Goal: Information Seeking & Learning: Learn about a topic

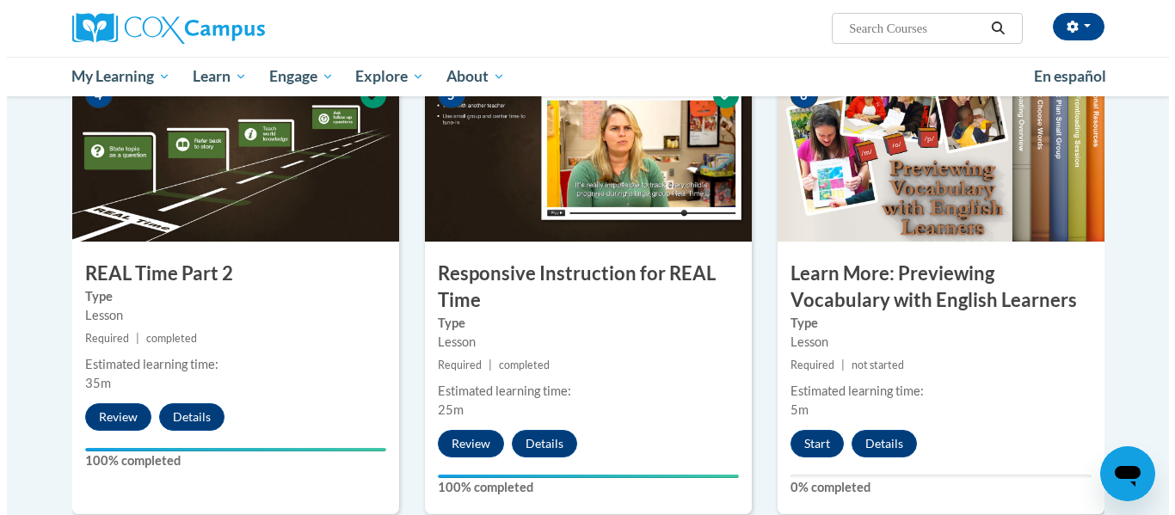
scroll to position [907, 0]
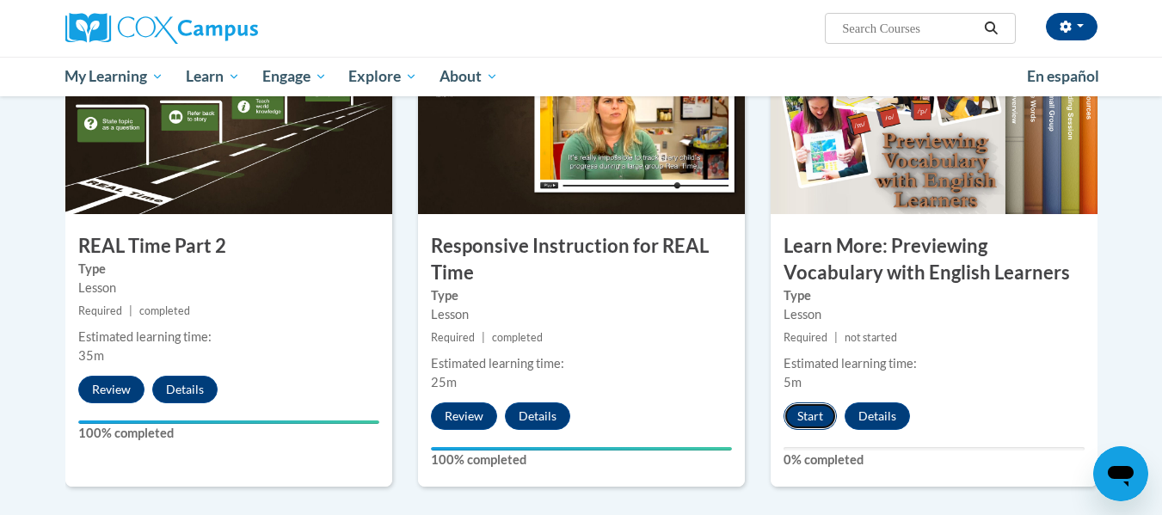
click at [815, 415] on button "Start" at bounding box center [810, 417] width 53 height 28
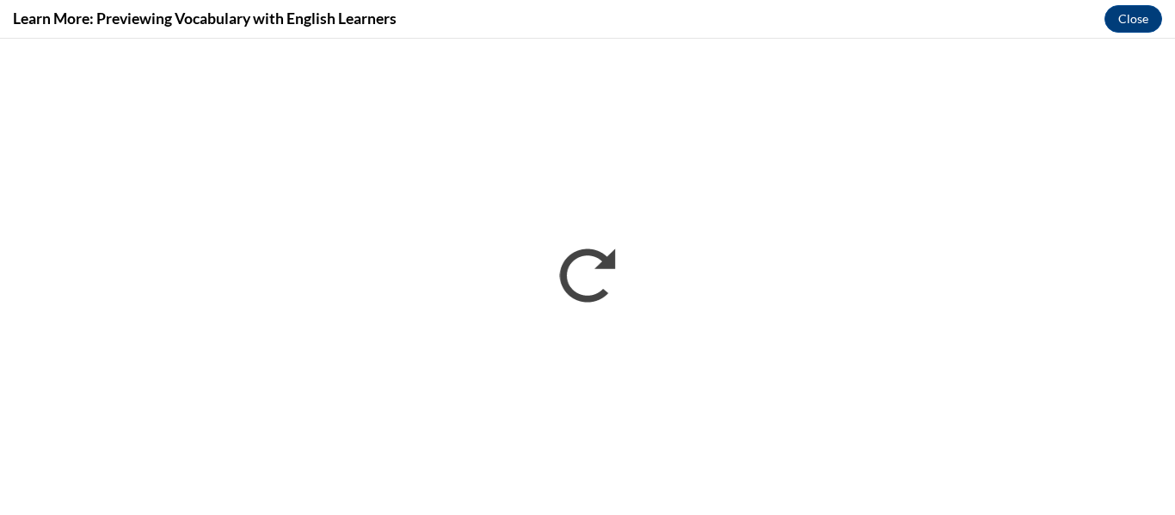
scroll to position [0, 0]
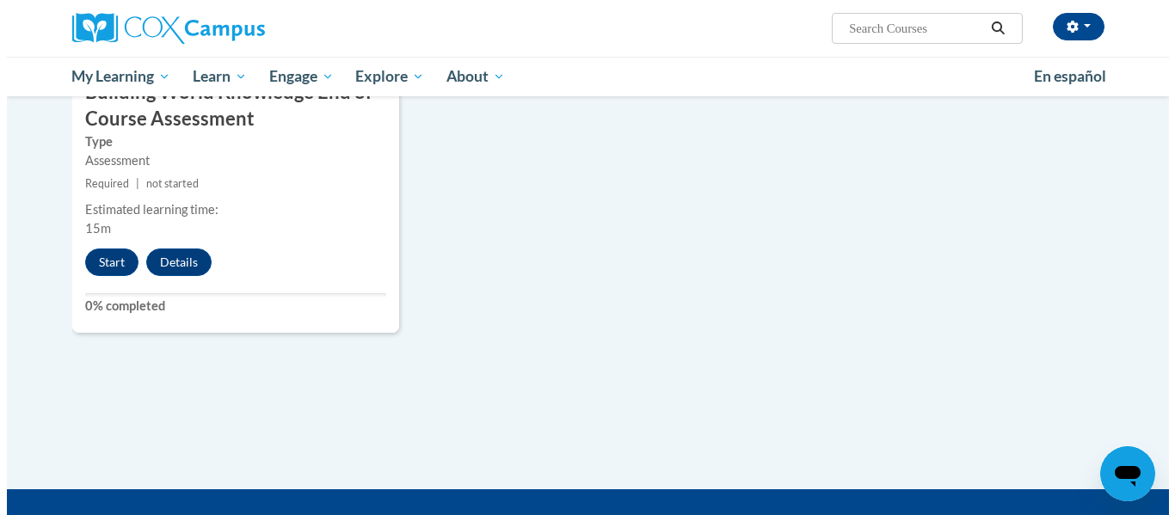
scroll to position [1506, 0]
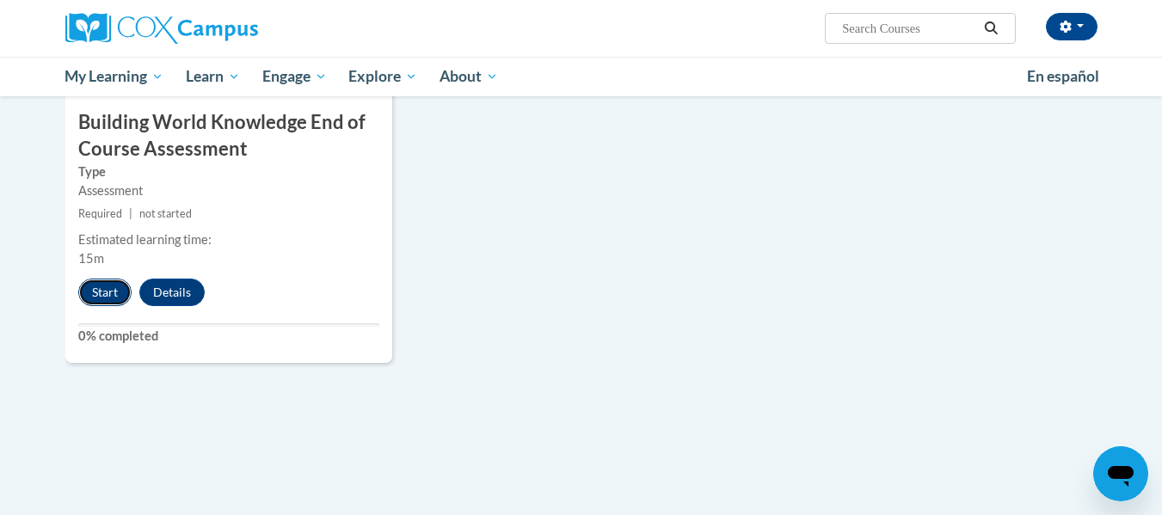
click at [110, 285] on button "Start" at bounding box center [104, 293] width 53 height 28
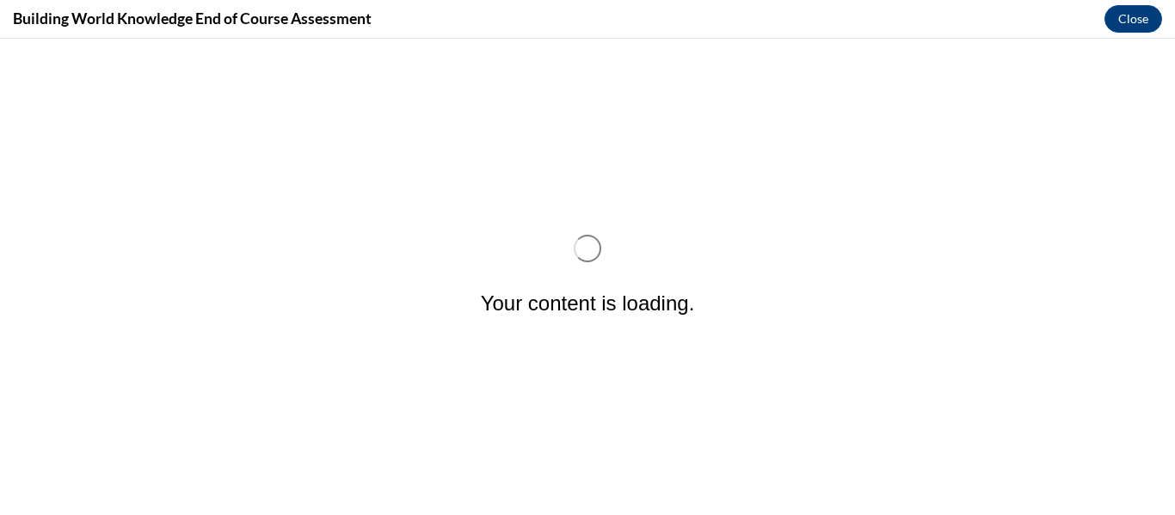
scroll to position [0, 0]
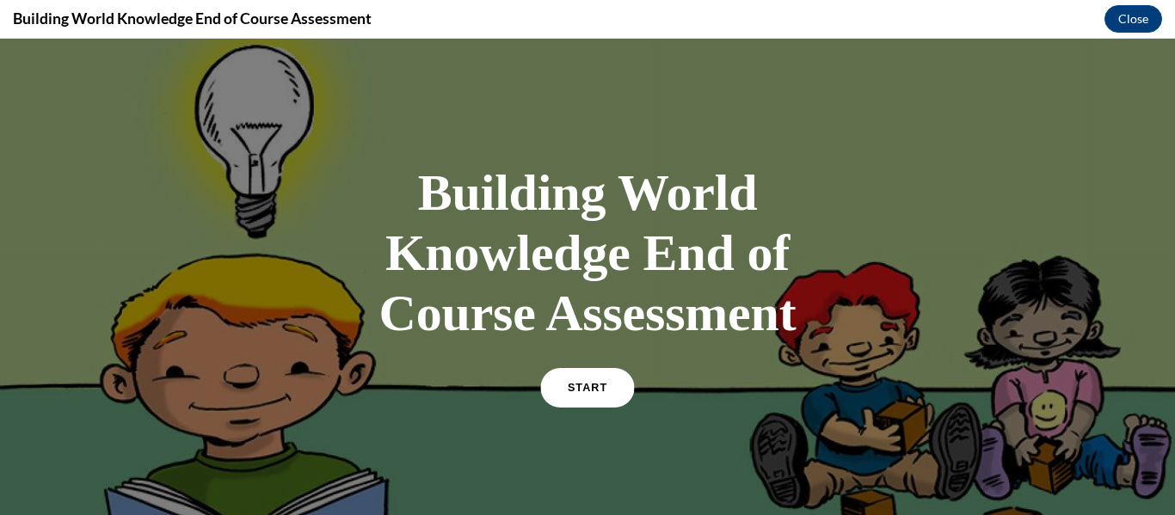
click at [563, 372] on link "START" at bounding box center [587, 388] width 94 height 40
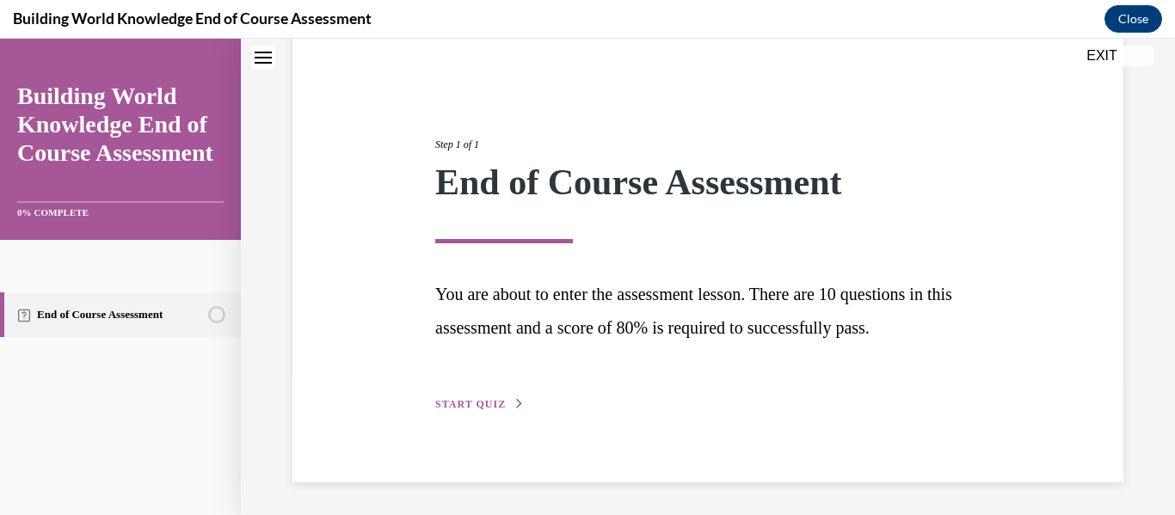
scroll to position [144, 0]
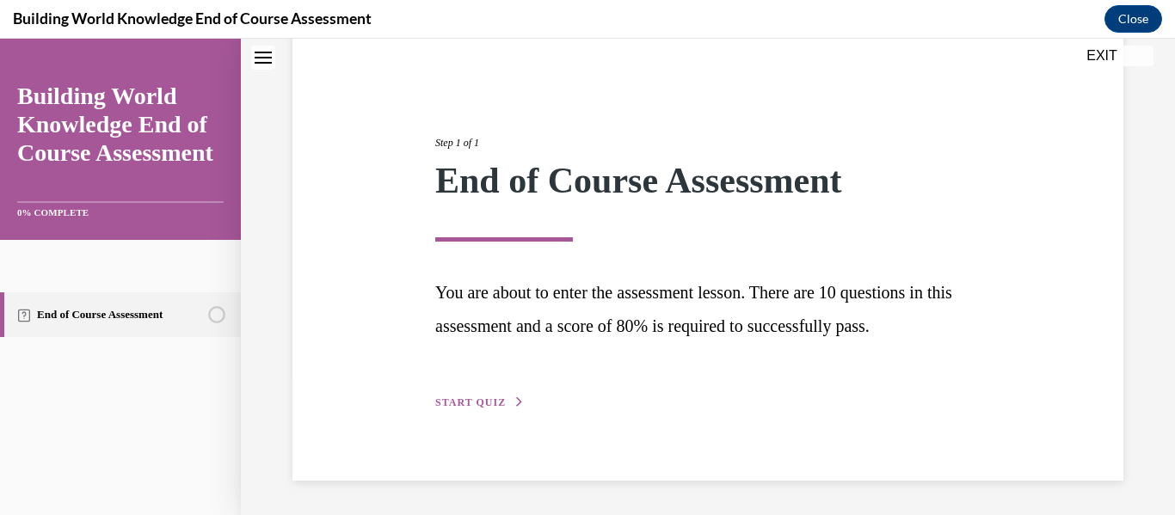
click at [456, 403] on span "START QUIZ" at bounding box center [470, 403] width 71 height 12
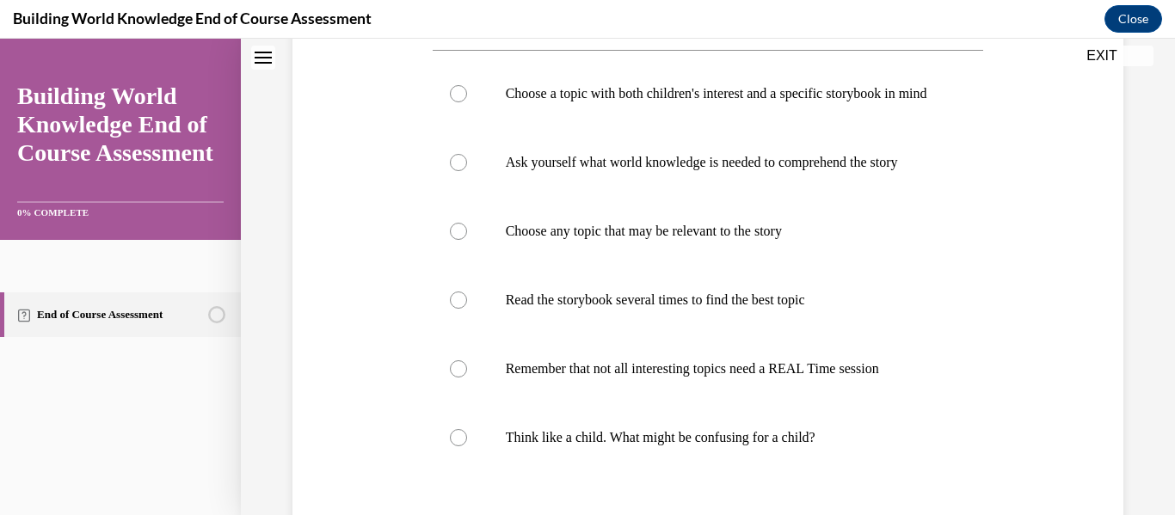
scroll to position [401, 0]
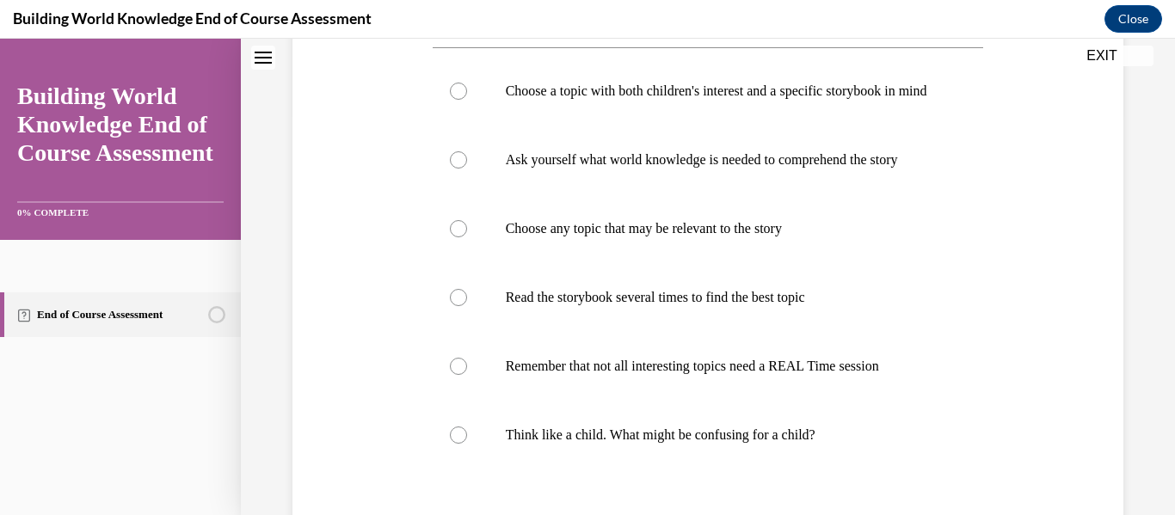
click at [1092, 424] on div "Question 01/10 When pairing an informational book with your storybook, it is im…" at bounding box center [707, 235] width 839 height 896
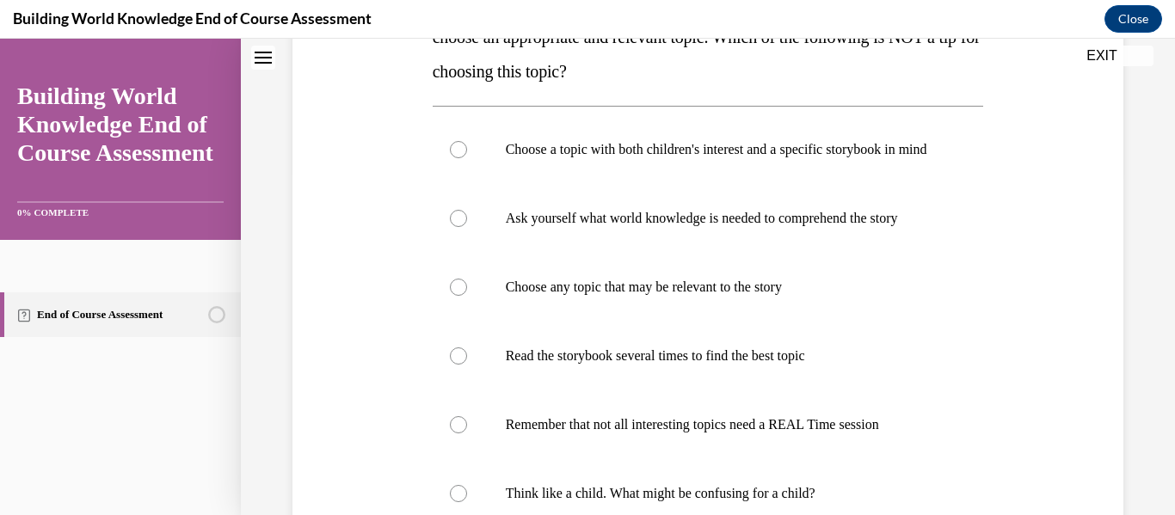
scroll to position [341, 0]
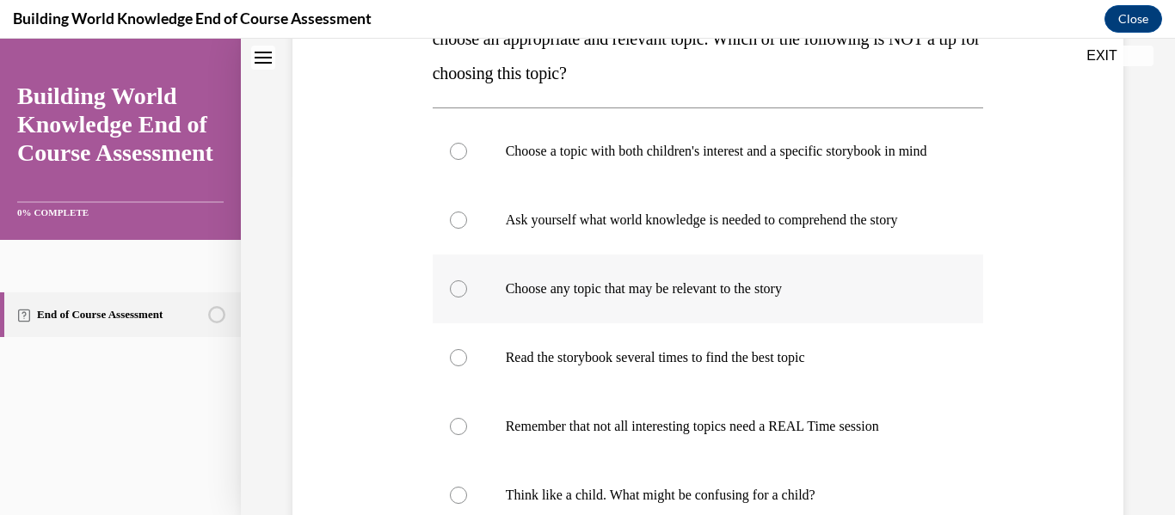
click at [453, 298] on div at bounding box center [458, 288] width 17 height 17
click at [453, 298] on input "Choose any topic that may be relevant to the story" at bounding box center [458, 288] width 17 height 17
radio input "true"
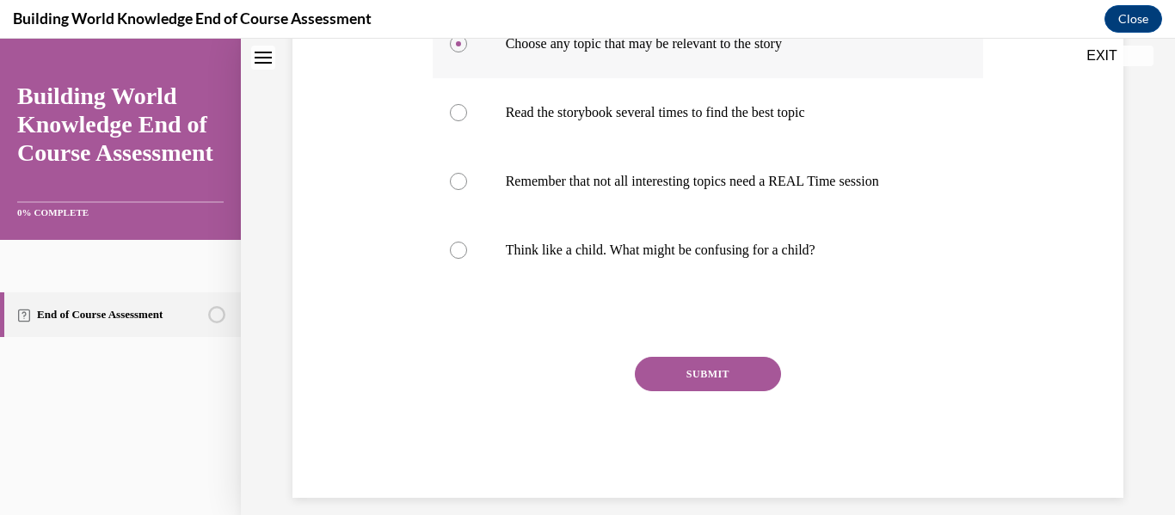
scroll to position [637, 0]
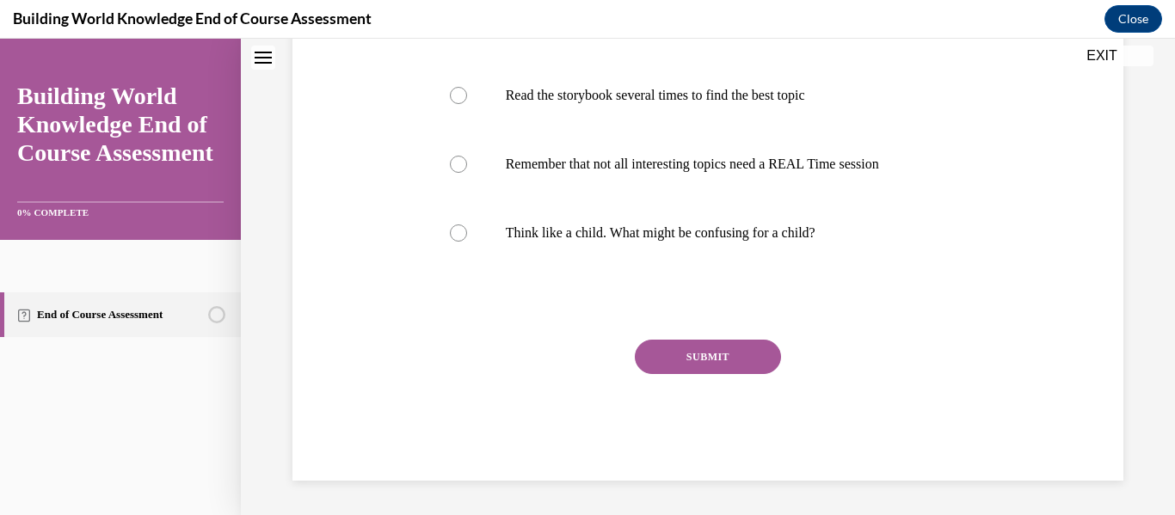
click at [741, 359] on button "SUBMIT" at bounding box center [708, 357] width 146 height 34
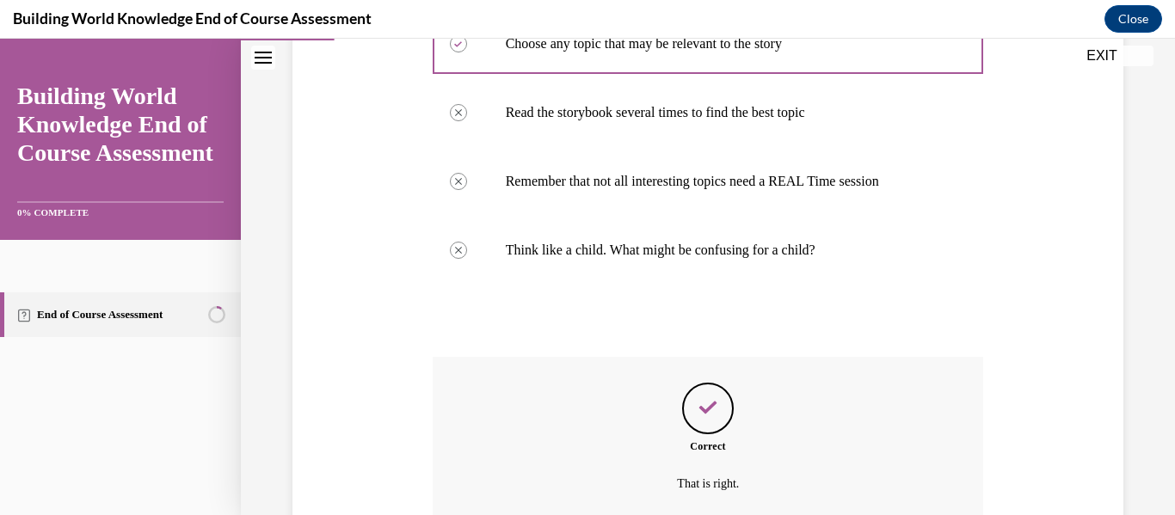
scroll to position [777, 0]
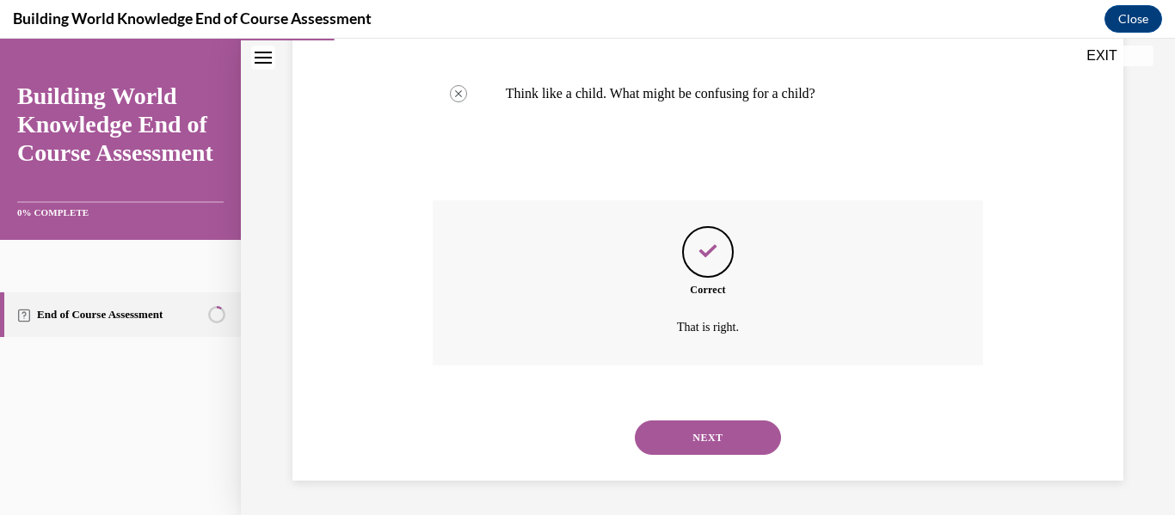
click at [747, 440] on button "NEXT" at bounding box center [708, 438] width 146 height 34
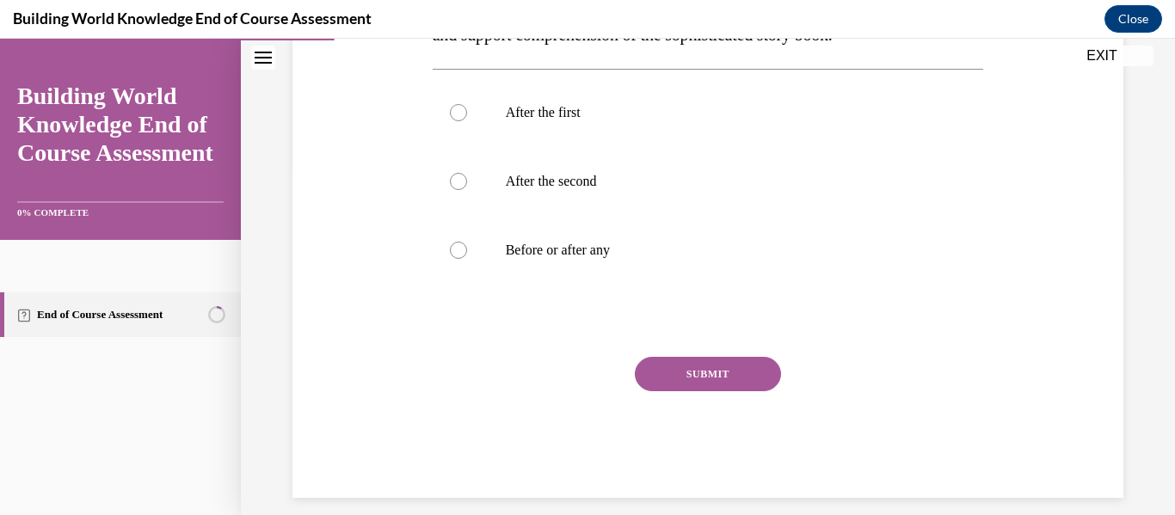
scroll to position [362, 0]
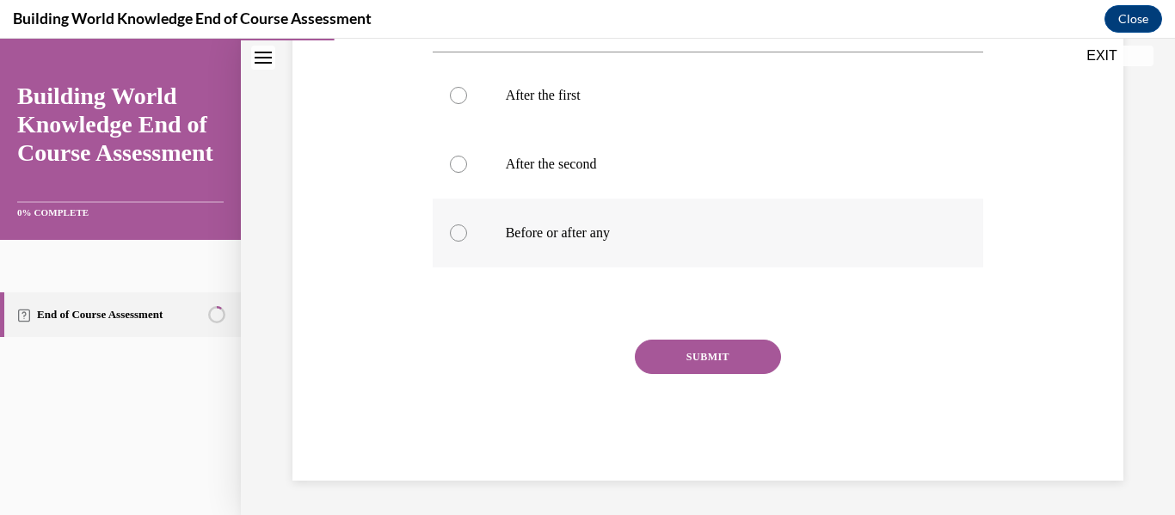
click at [452, 246] on label "Before or after any" at bounding box center [708, 233] width 551 height 69
click at [452, 242] on input "Before or after any" at bounding box center [458, 232] width 17 height 17
radio input "true"
click at [721, 361] on button "SUBMIT" at bounding box center [708, 357] width 146 height 34
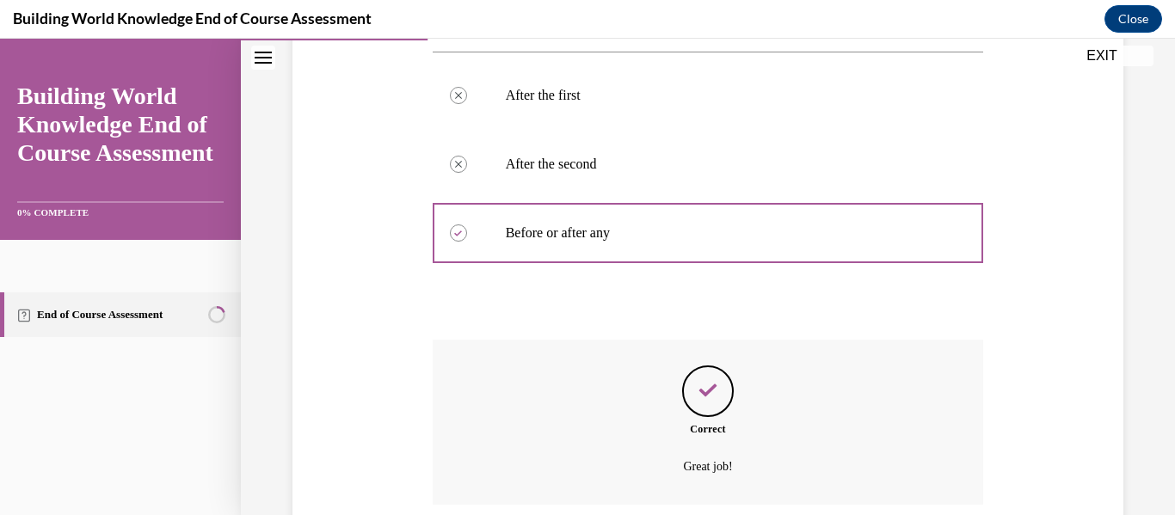
scroll to position [501, 0]
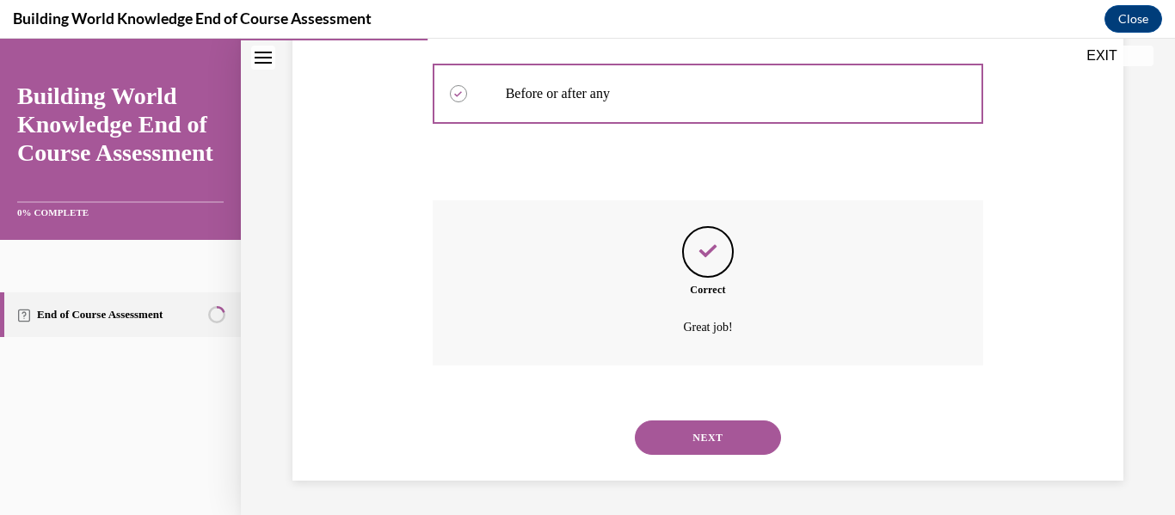
click at [742, 440] on button "NEXT" at bounding box center [708, 438] width 146 height 34
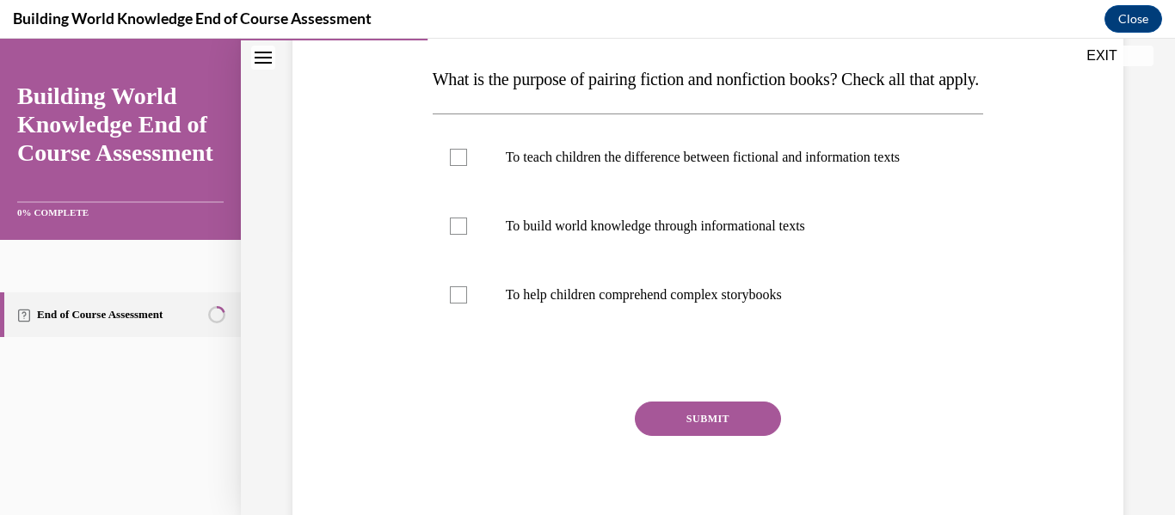
scroll to position [267, 0]
click at [458, 260] on label "To build world knowledge through informational texts" at bounding box center [708, 225] width 551 height 69
click at [458, 234] on input "To build world knowledge through informational texts" at bounding box center [458, 225] width 17 height 17
checkbox input "true"
click at [455, 191] on label "To teach children the difference between fictional and information texts" at bounding box center [708, 156] width 551 height 69
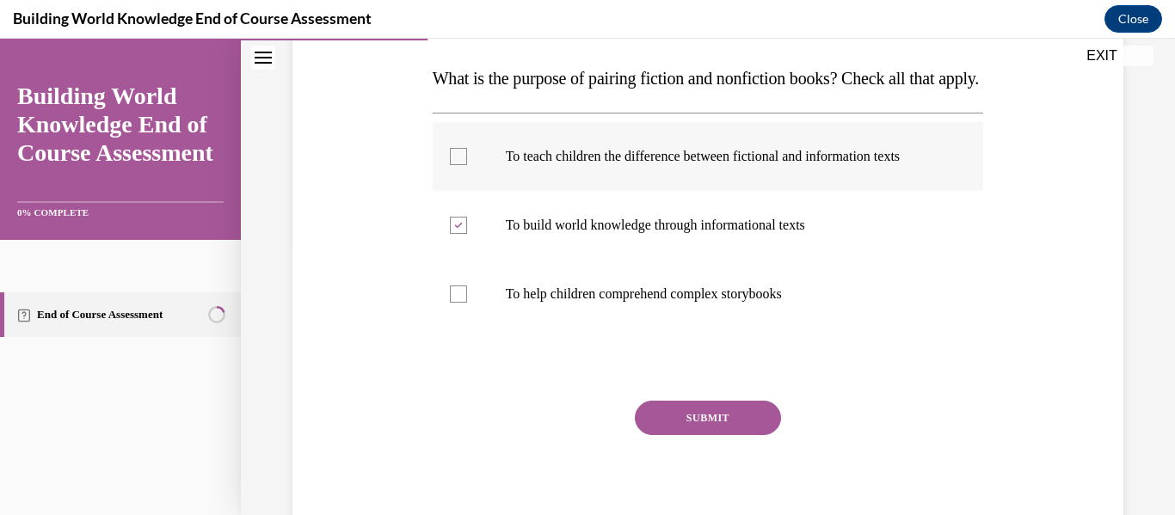
click at [455, 165] on input "To teach children the difference between fictional and information texts" at bounding box center [458, 156] width 17 height 17
checkbox input "true"
click at [697, 435] on button "SUBMIT" at bounding box center [708, 418] width 146 height 34
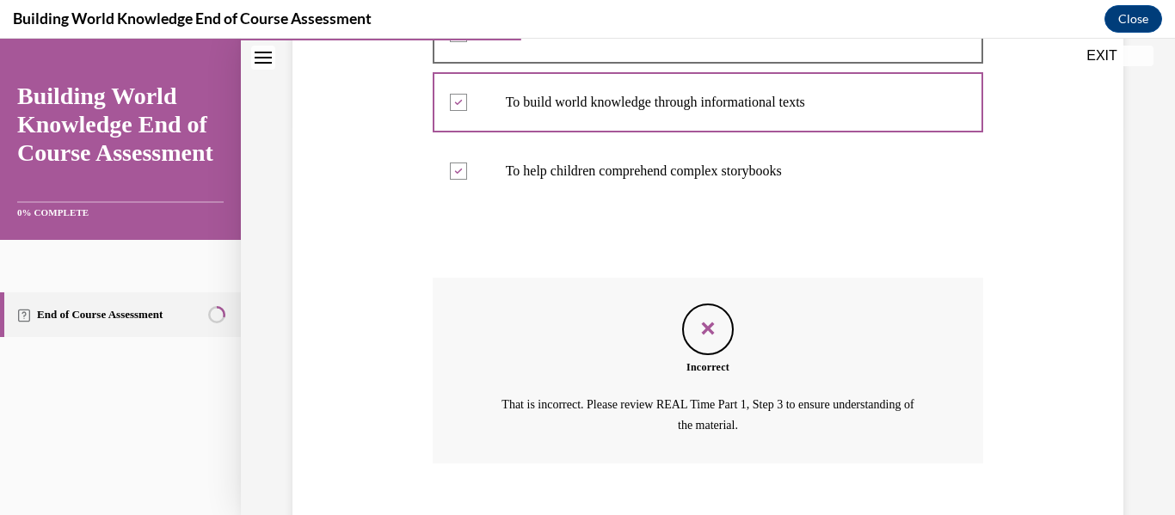
scroll to position [539, 0]
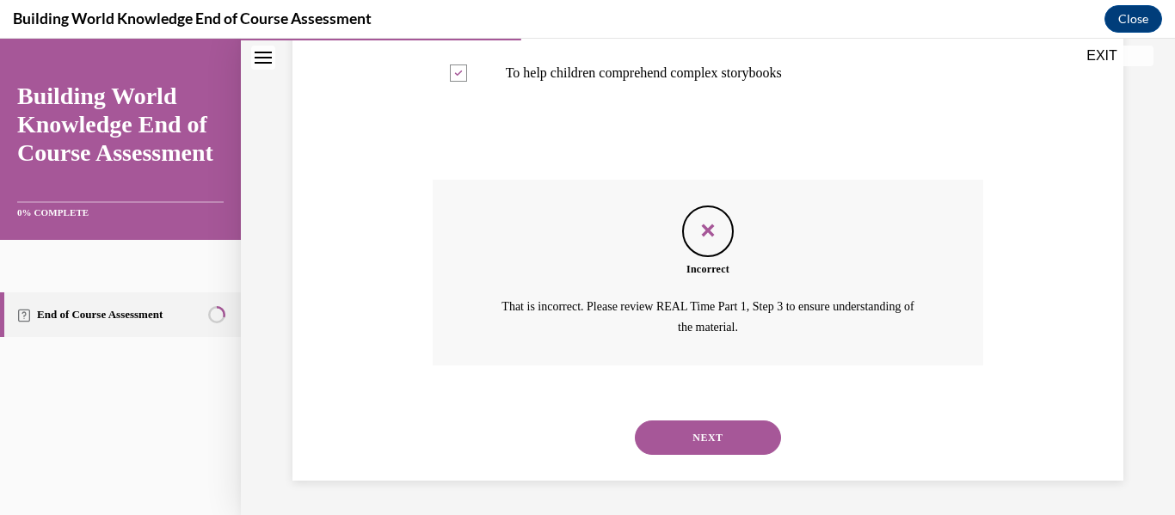
click at [672, 423] on button "NEXT" at bounding box center [708, 438] width 146 height 34
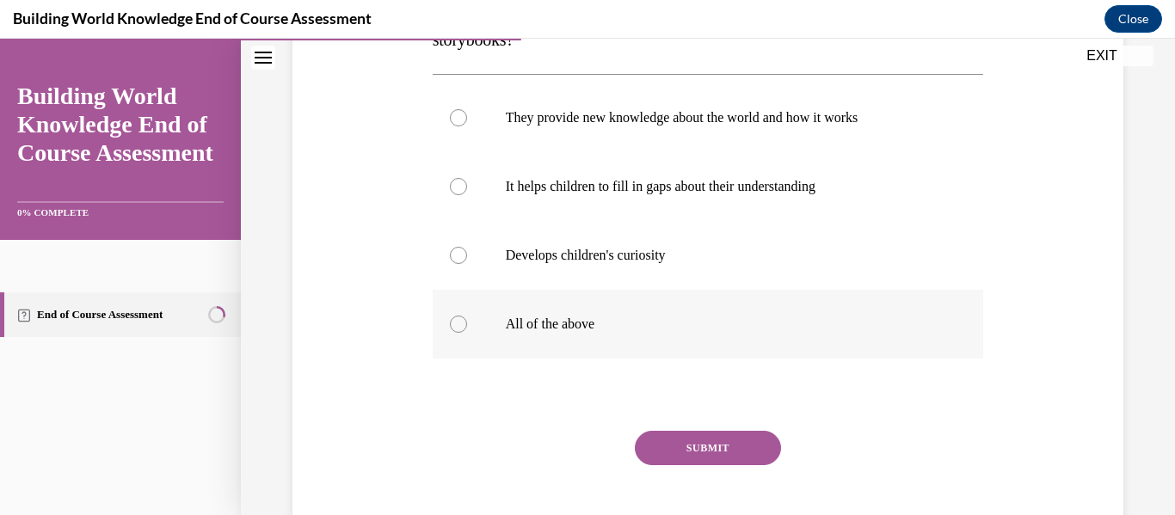
scroll to position [335, 0]
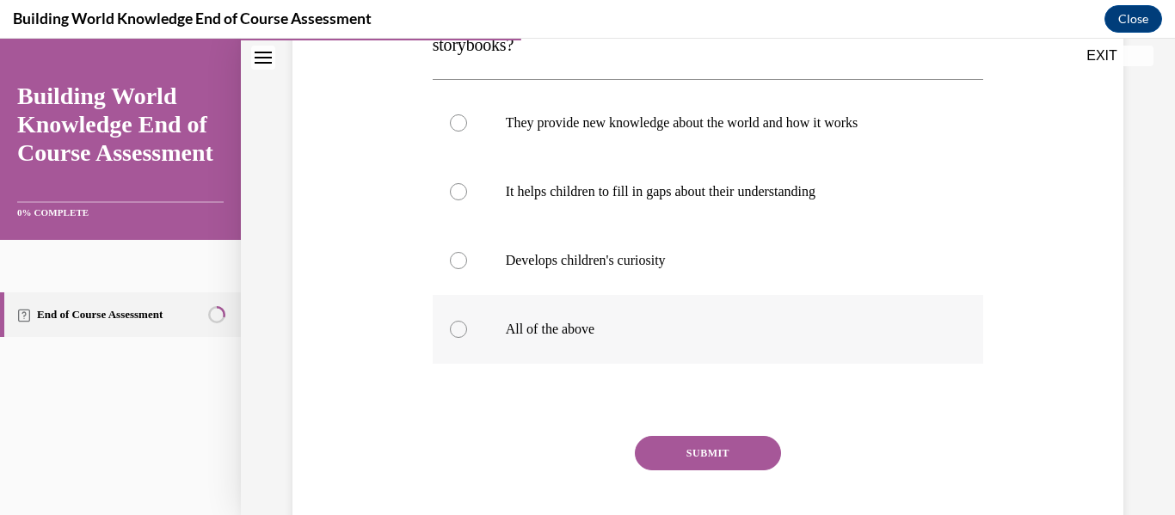
click at [540, 350] on label "All of the above" at bounding box center [708, 329] width 551 height 69
click at [467, 338] on input "All of the above" at bounding box center [458, 329] width 17 height 17
radio input "true"
click at [704, 460] on button "SUBMIT" at bounding box center [708, 453] width 146 height 34
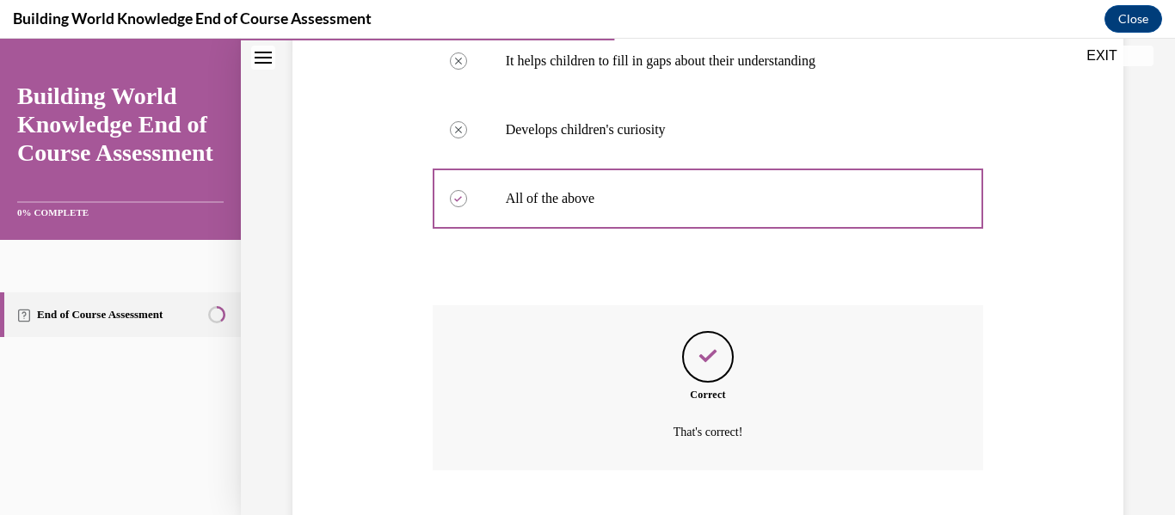
scroll to position [570, 0]
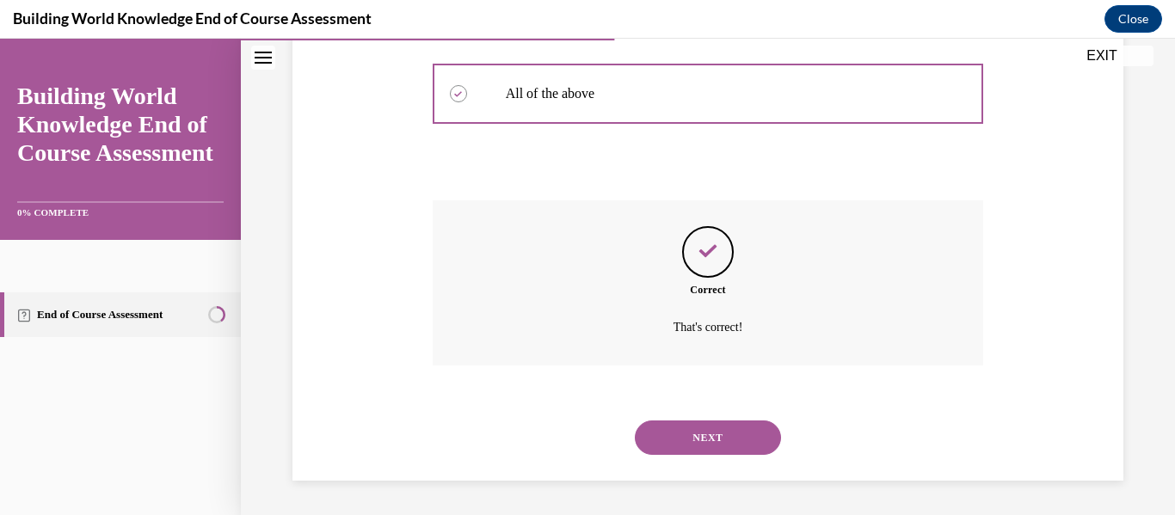
click at [704, 452] on button "NEXT" at bounding box center [708, 438] width 146 height 34
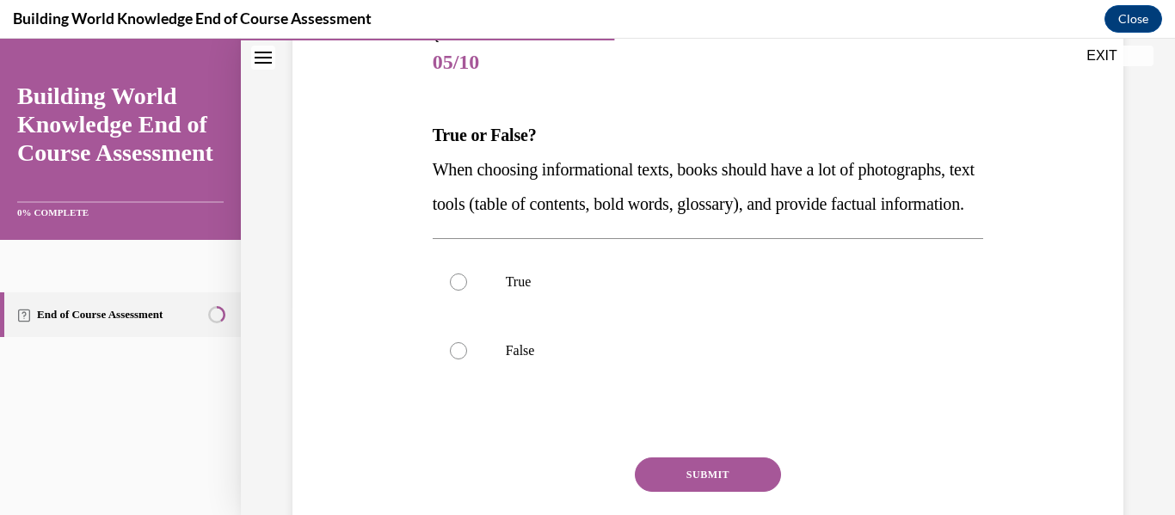
scroll to position [212, 0]
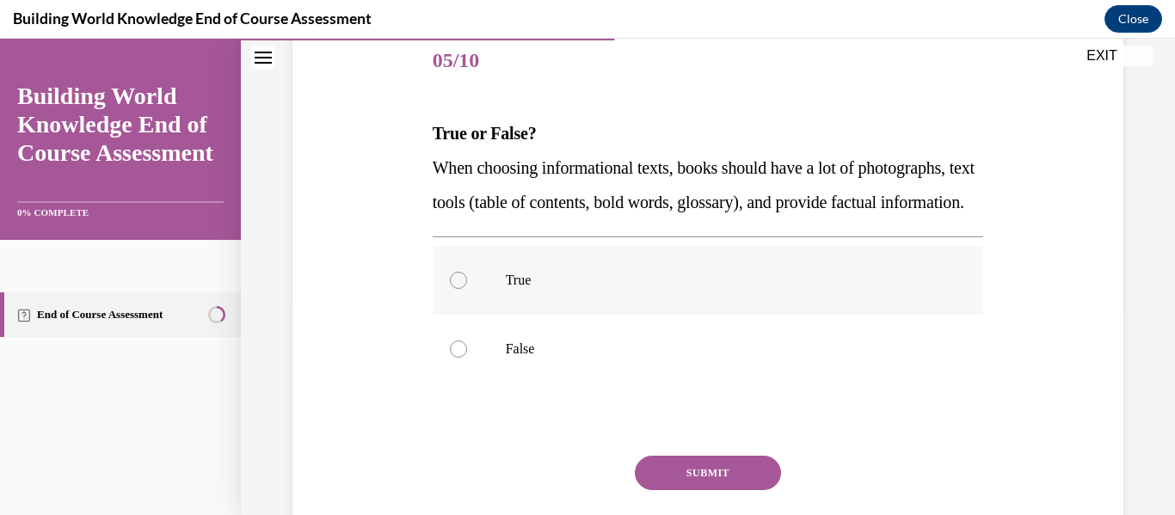
click at [474, 315] on label "True" at bounding box center [708, 280] width 551 height 69
click at [467, 289] on input "True" at bounding box center [458, 280] width 17 height 17
radio input "true"
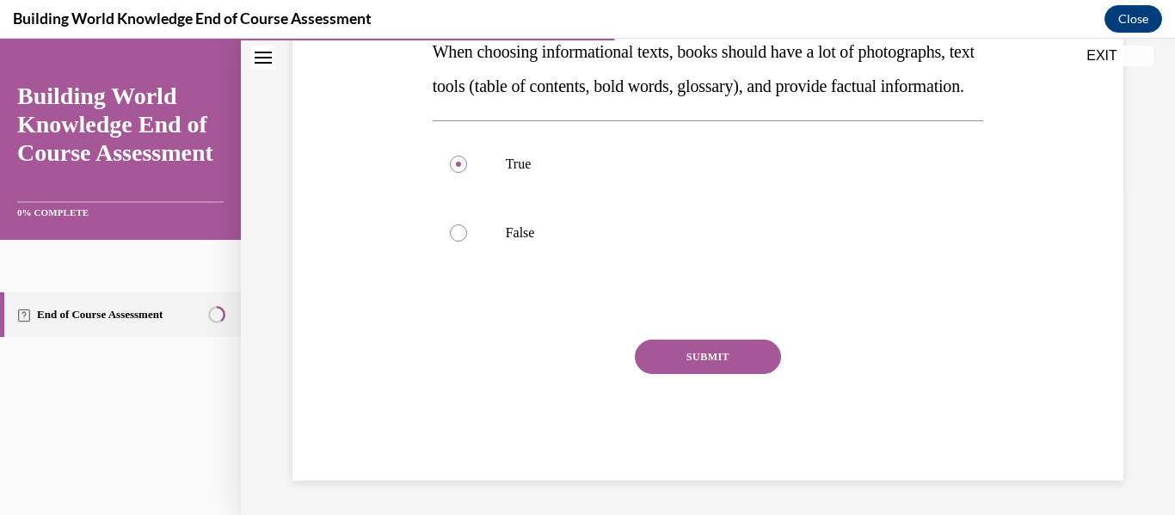
click at [684, 374] on button "SUBMIT" at bounding box center [708, 357] width 146 height 34
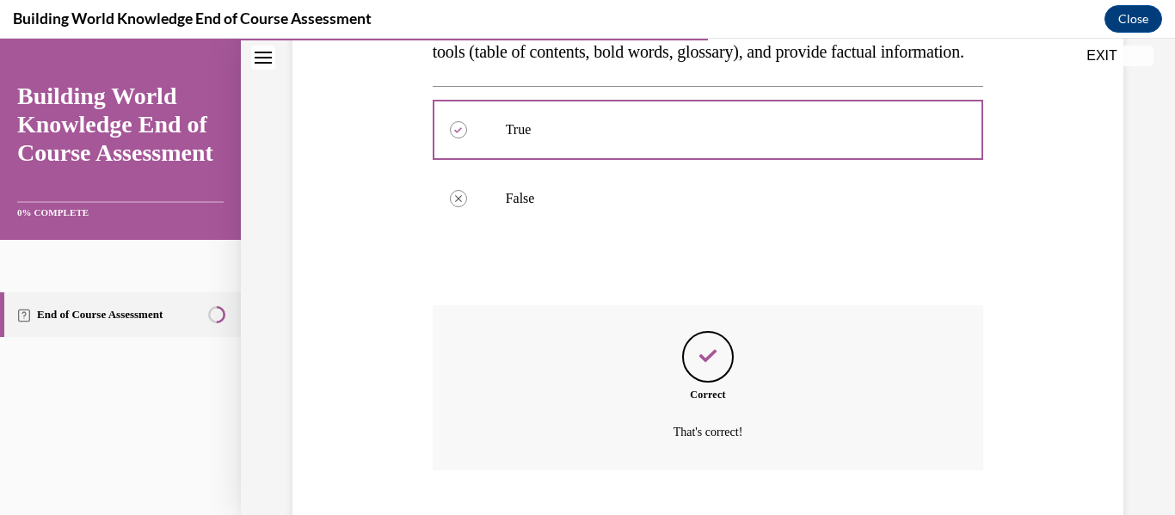
scroll to position [501, 0]
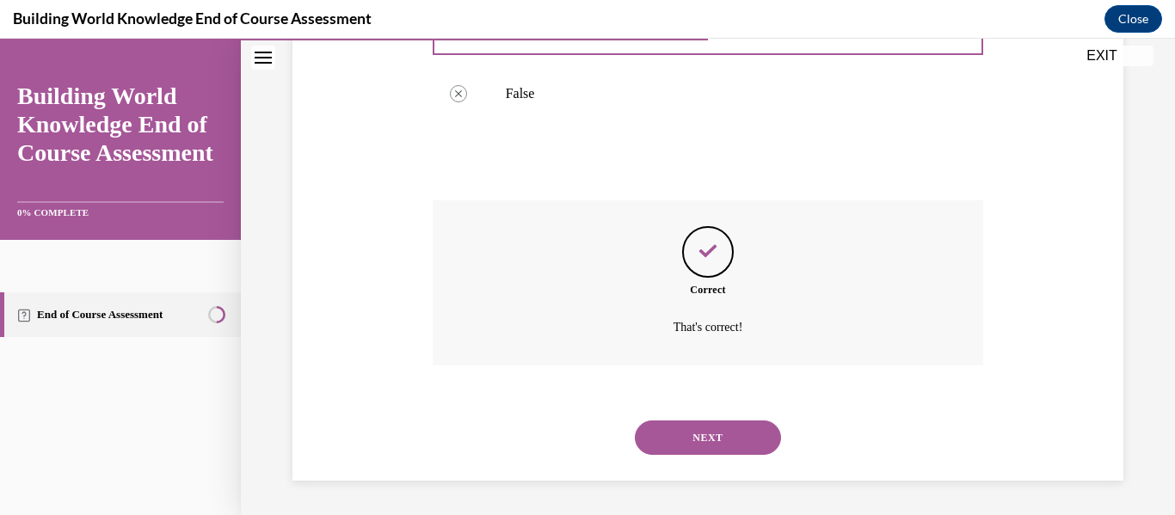
click at [680, 444] on button "NEXT" at bounding box center [708, 438] width 146 height 34
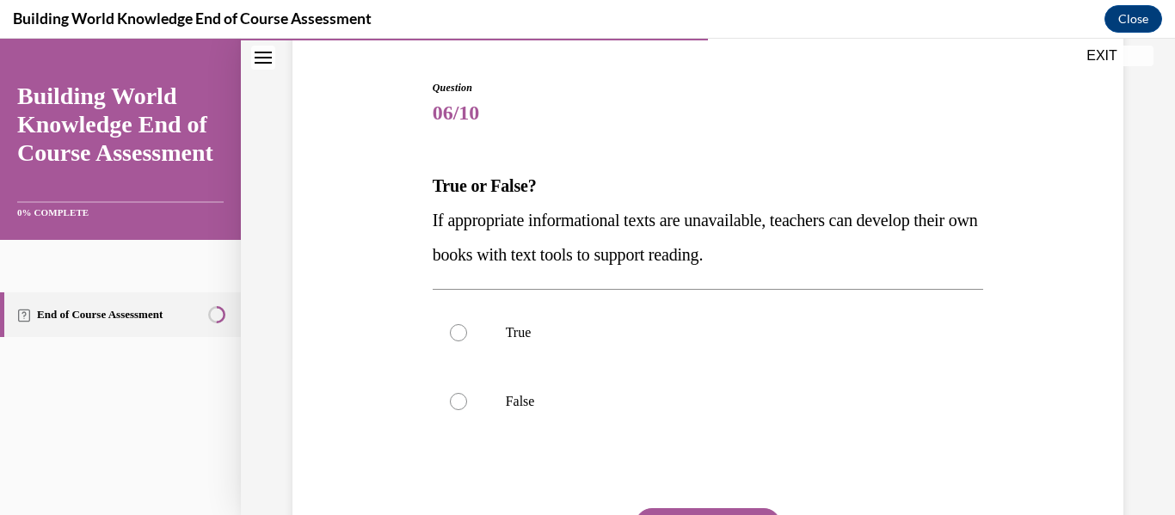
scroll to position [163, 0]
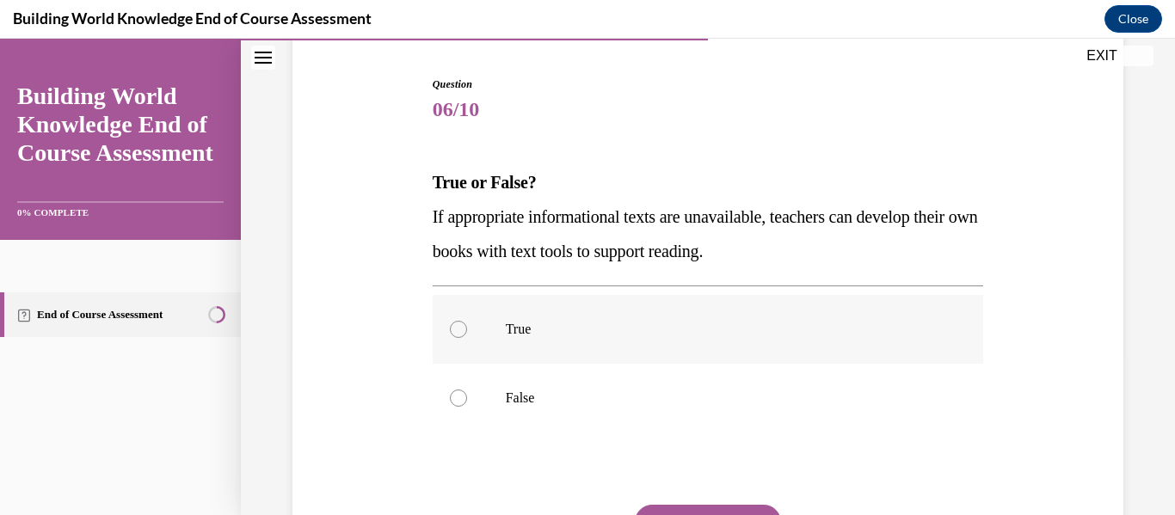
click at [456, 341] on label "True" at bounding box center [708, 329] width 551 height 69
click at [456, 338] on input "True" at bounding box center [458, 329] width 17 height 17
radio input "true"
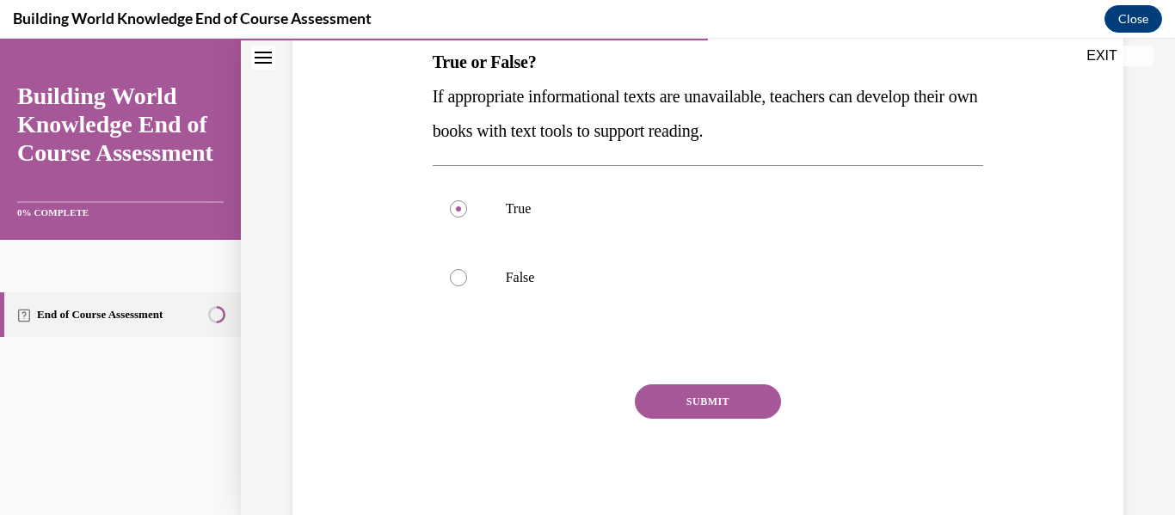
click at [689, 398] on button "SUBMIT" at bounding box center [708, 401] width 146 height 34
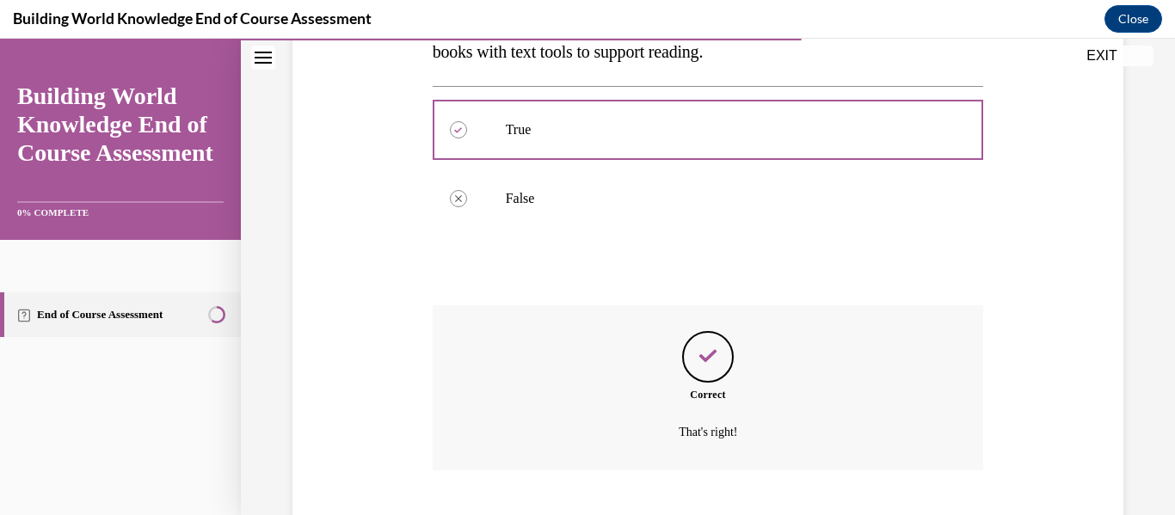
scroll to position [467, 0]
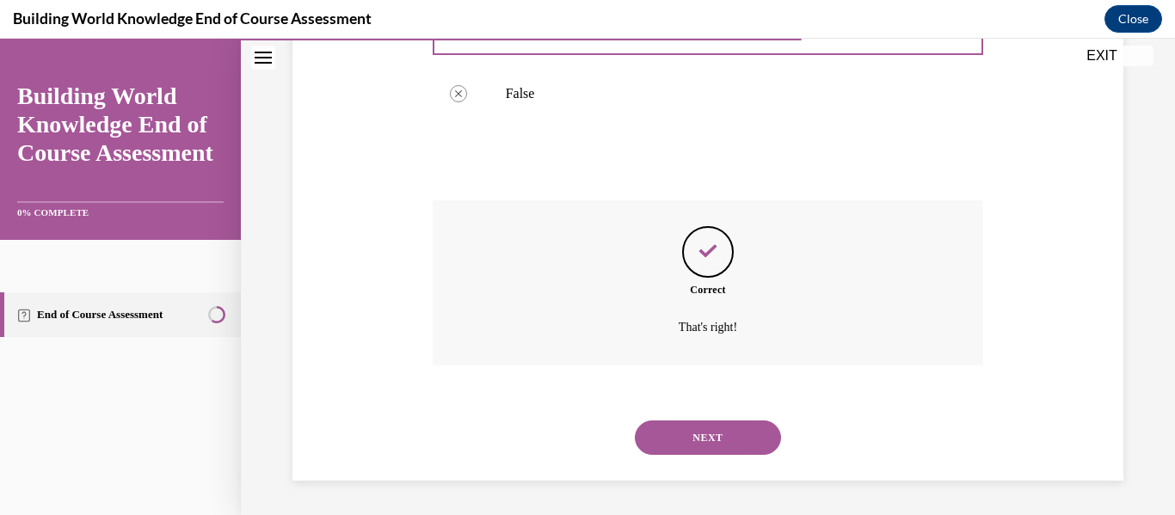
click at [695, 451] on button "NEXT" at bounding box center [708, 438] width 146 height 34
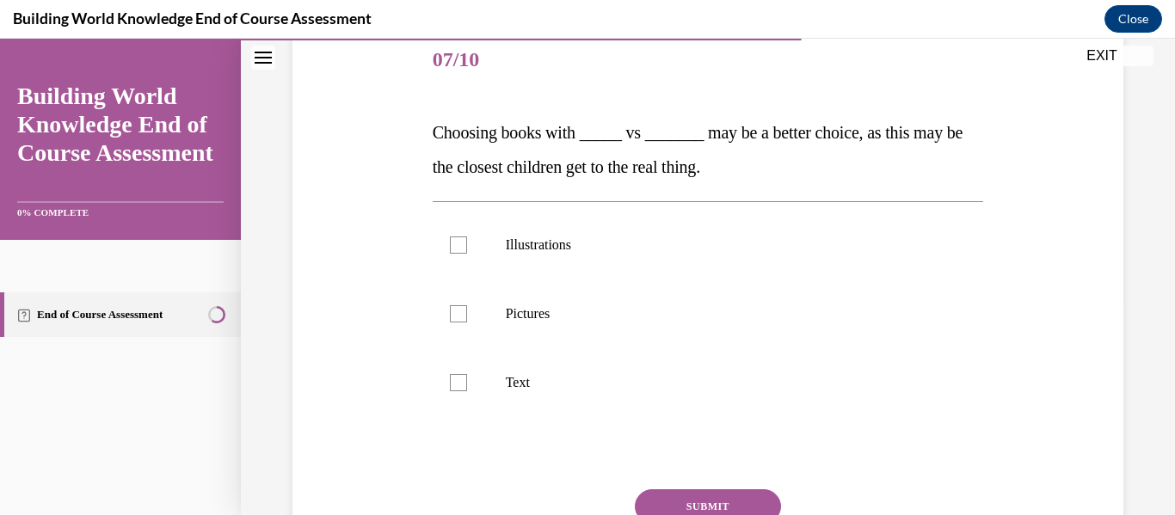
scroll to position [227, 0]
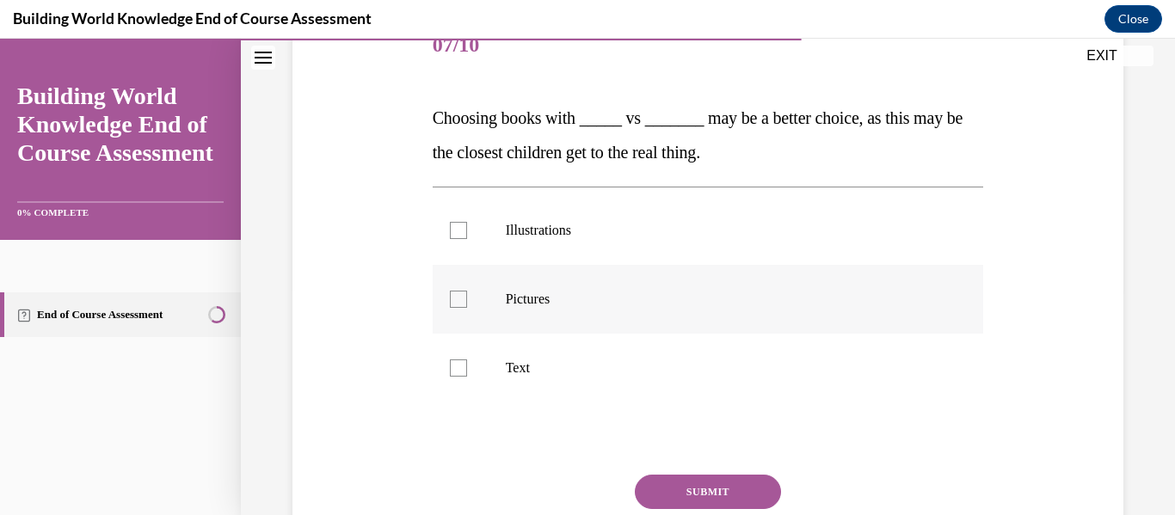
click at [460, 308] on label "Pictures" at bounding box center [708, 299] width 551 height 69
click at [460, 308] on input "Pictures" at bounding box center [458, 299] width 17 height 17
checkbox input "true"
click at [451, 368] on div at bounding box center [458, 368] width 17 height 17
click at [451, 368] on input "Text" at bounding box center [458, 368] width 17 height 17
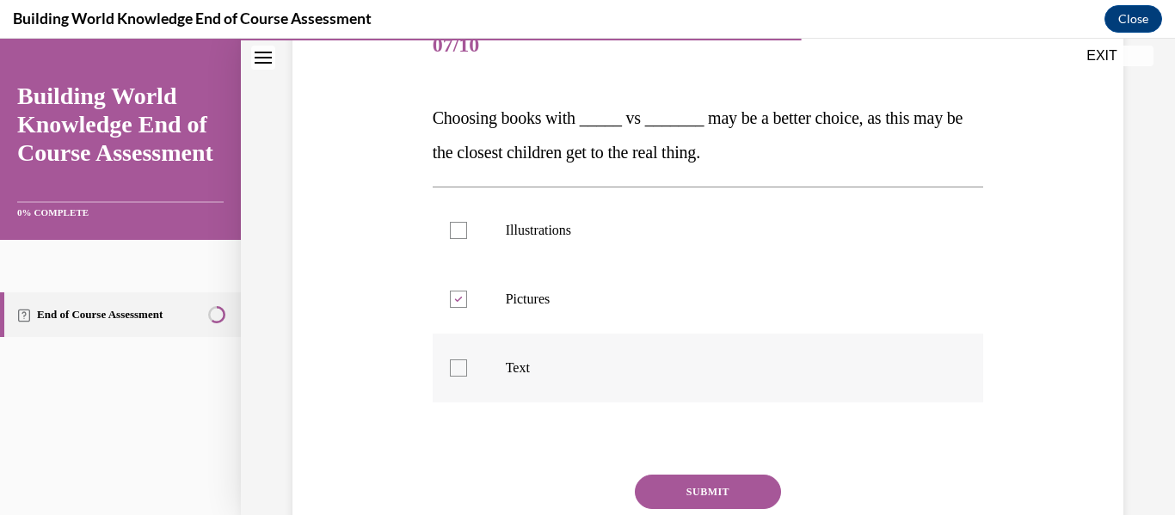
checkbox input "true"
click at [705, 493] on button "SUBMIT" at bounding box center [708, 492] width 146 height 34
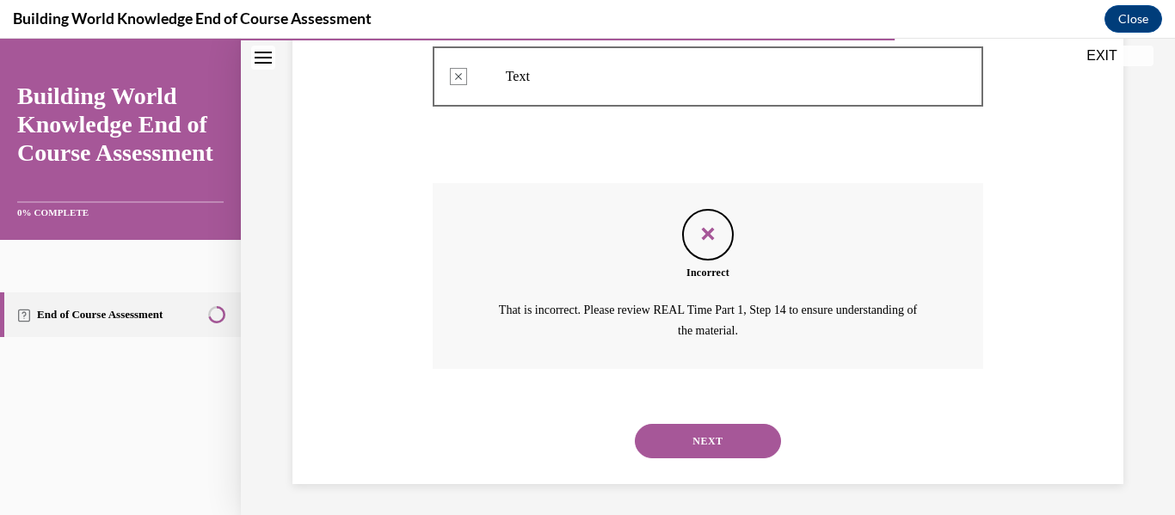
scroll to position [522, 0]
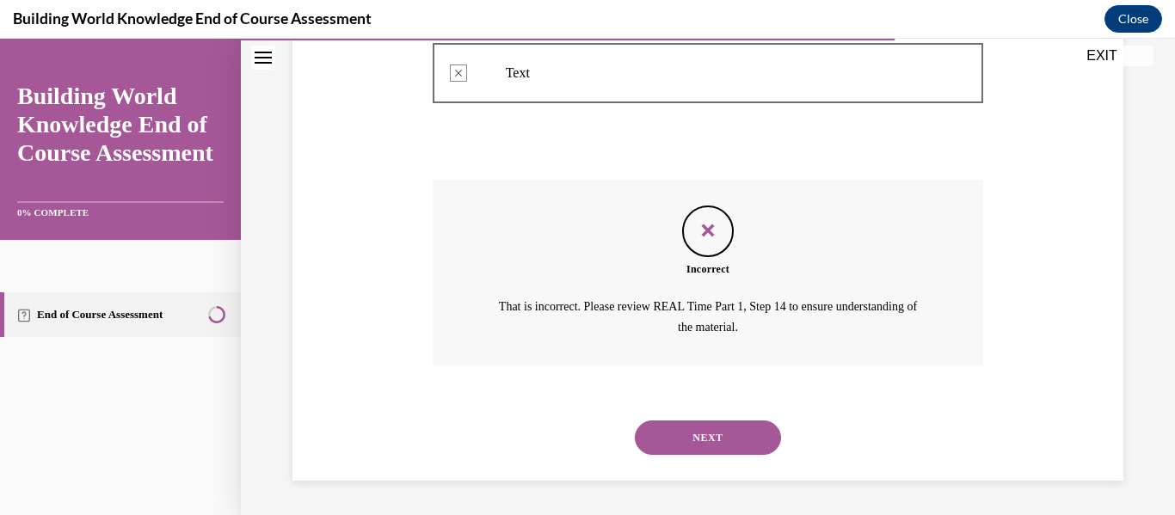
click at [726, 446] on button "NEXT" at bounding box center [708, 438] width 146 height 34
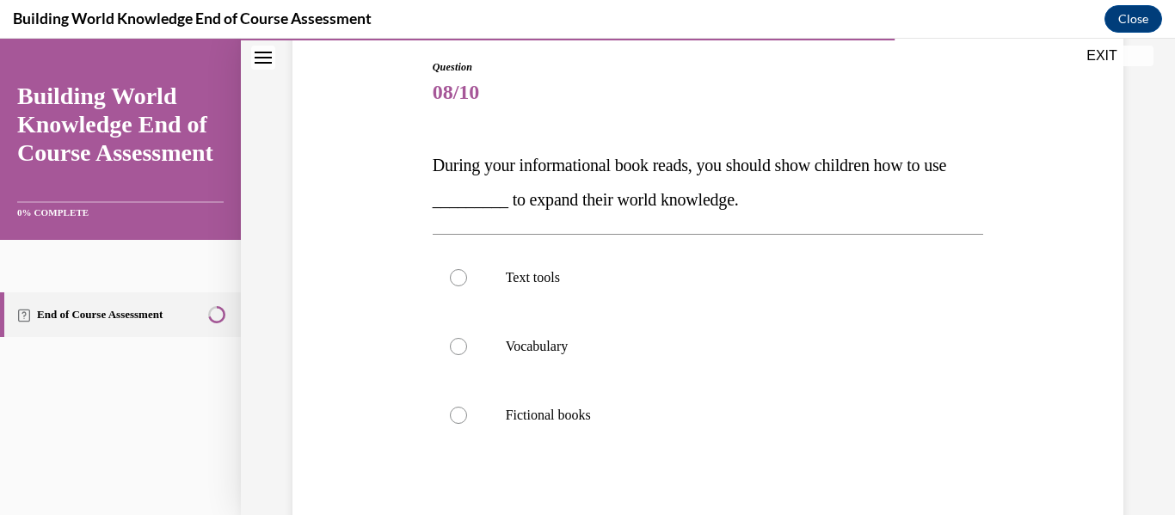
scroll to position [190, 0]
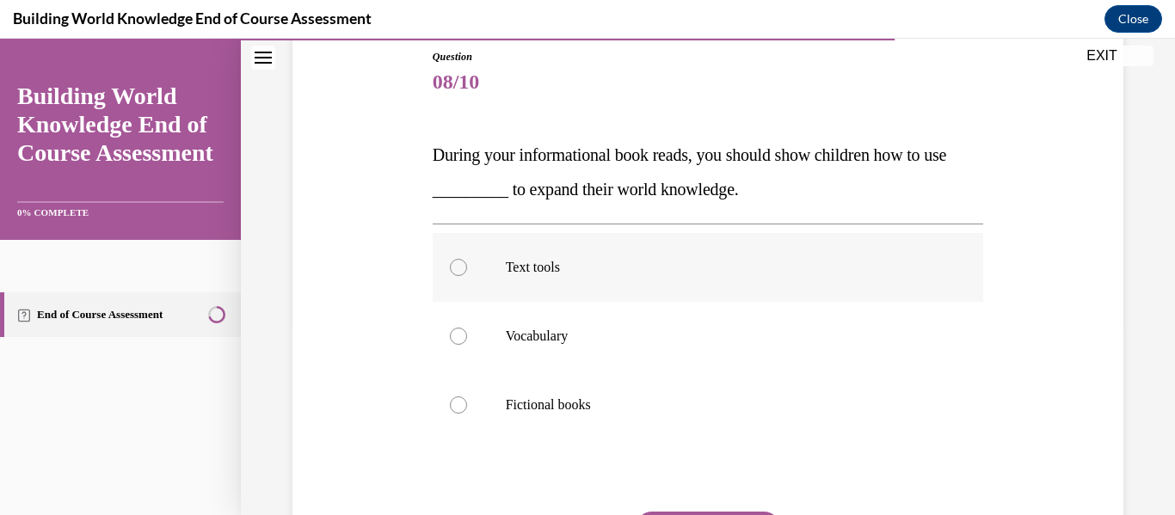
click at [453, 265] on div at bounding box center [458, 267] width 17 height 17
click at [453, 265] on input "Text tools" at bounding box center [458, 267] width 17 height 17
radio input "true"
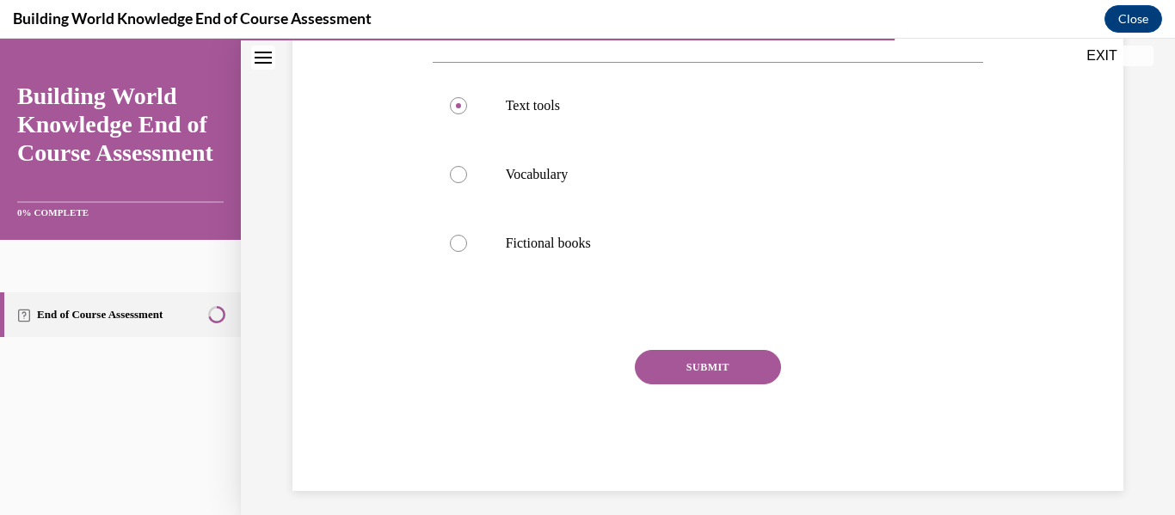
scroll to position [356, 0]
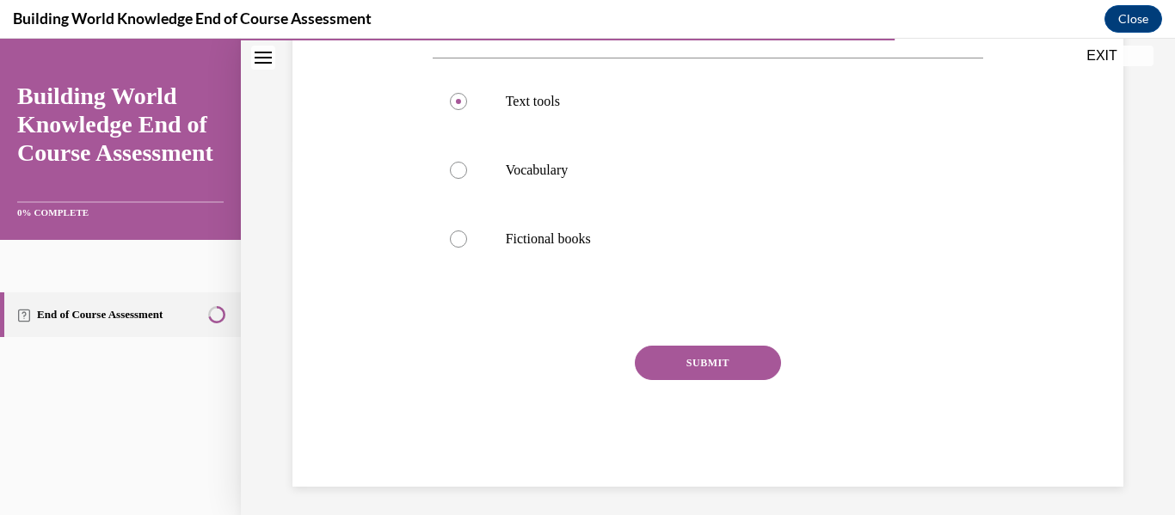
click at [711, 370] on button "SUBMIT" at bounding box center [708, 363] width 146 height 34
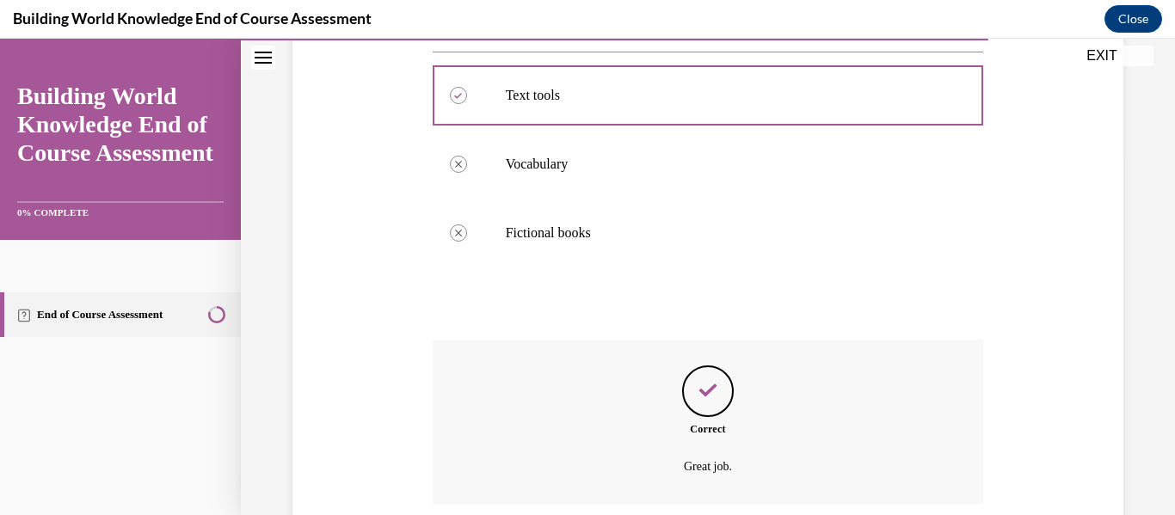
scroll to position [501, 0]
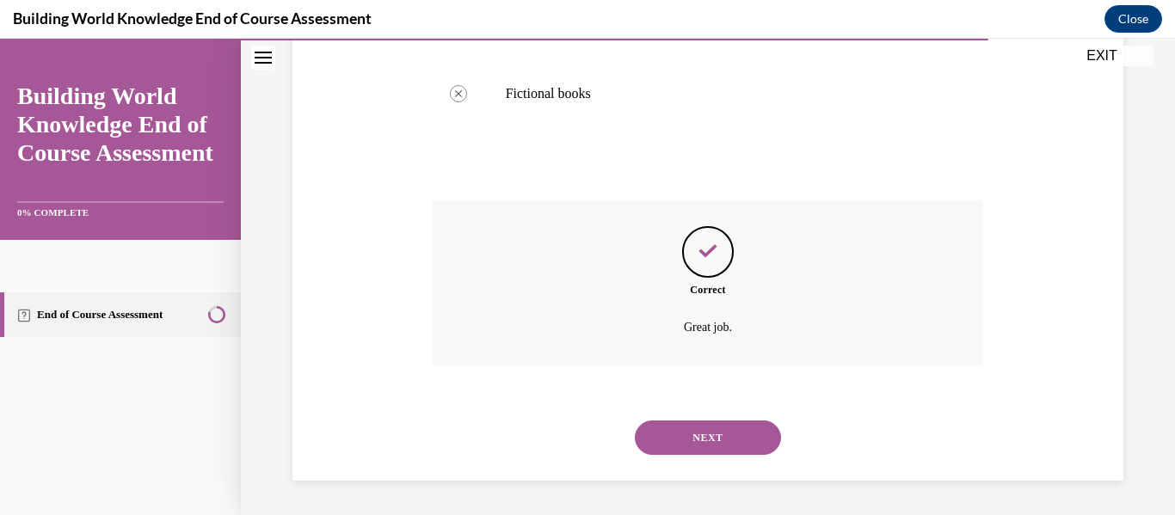
click at [720, 438] on button "NEXT" at bounding box center [708, 438] width 146 height 34
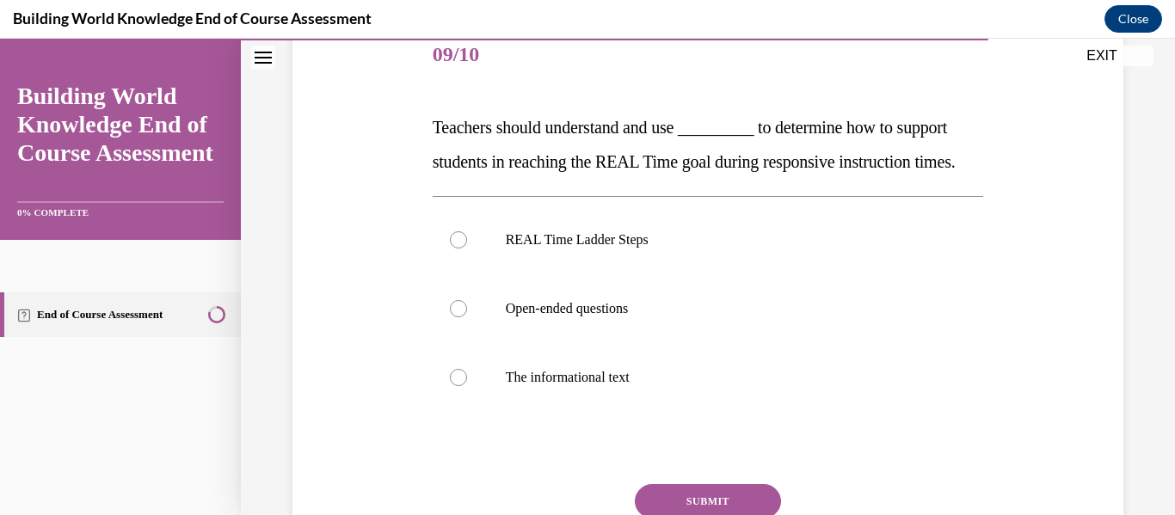
scroll to position [219, 0]
click at [466, 273] on label "REAL Time Ladder Steps" at bounding box center [708, 238] width 551 height 69
click at [466, 247] on input "REAL Time Ladder Steps" at bounding box center [458, 238] width 17 height 17
radio input "true"
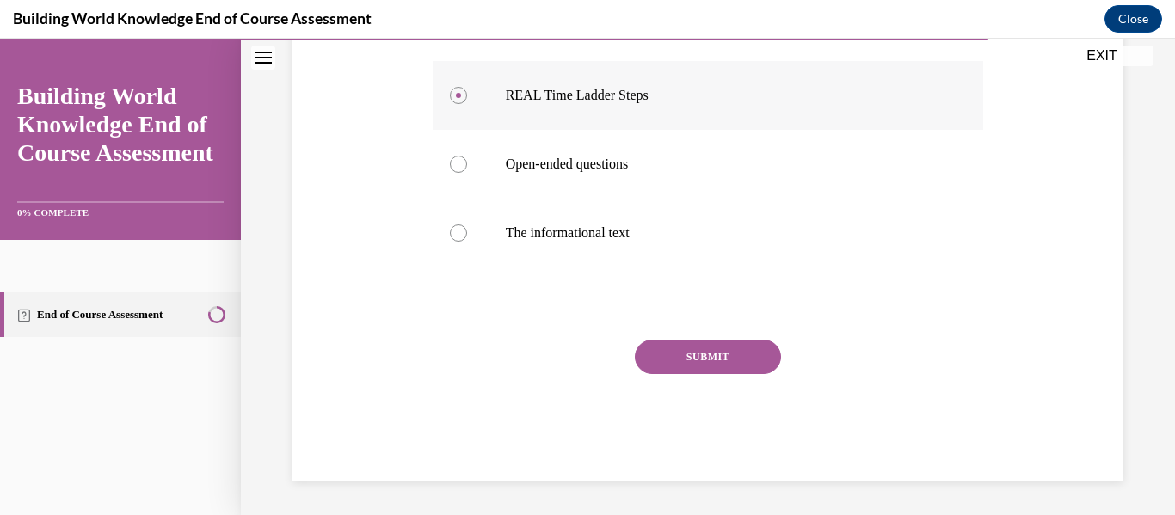
scroll to position [381, 0]
click at [771, 384] on div "SUBMIT" at bounding box center [708, 383] width 551 height 86
click at [685, 374] on button "SUBMIT" at bounding box center [708, 357] width 146 height 34
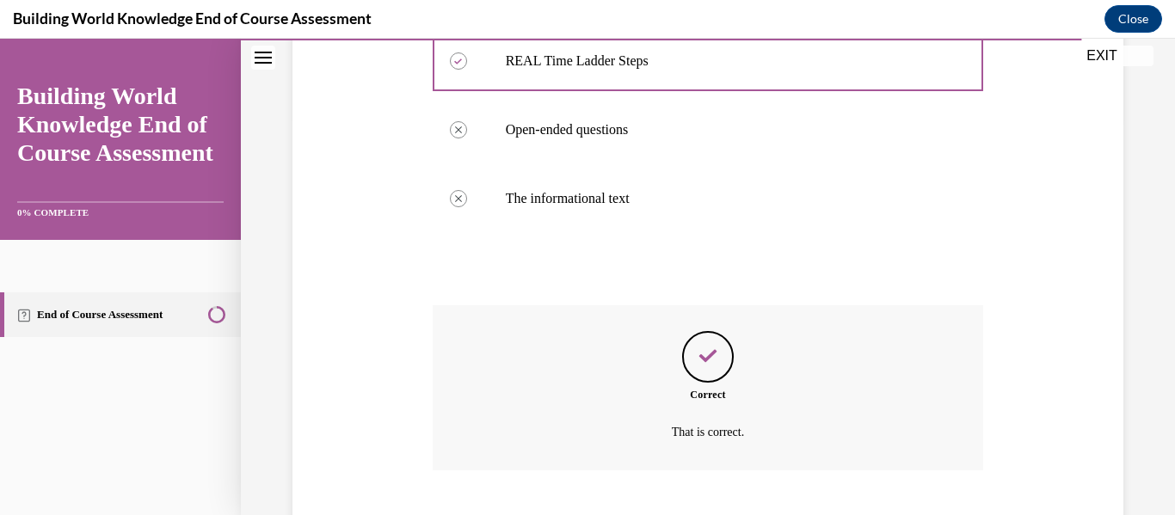
scroll to position [536, 0]
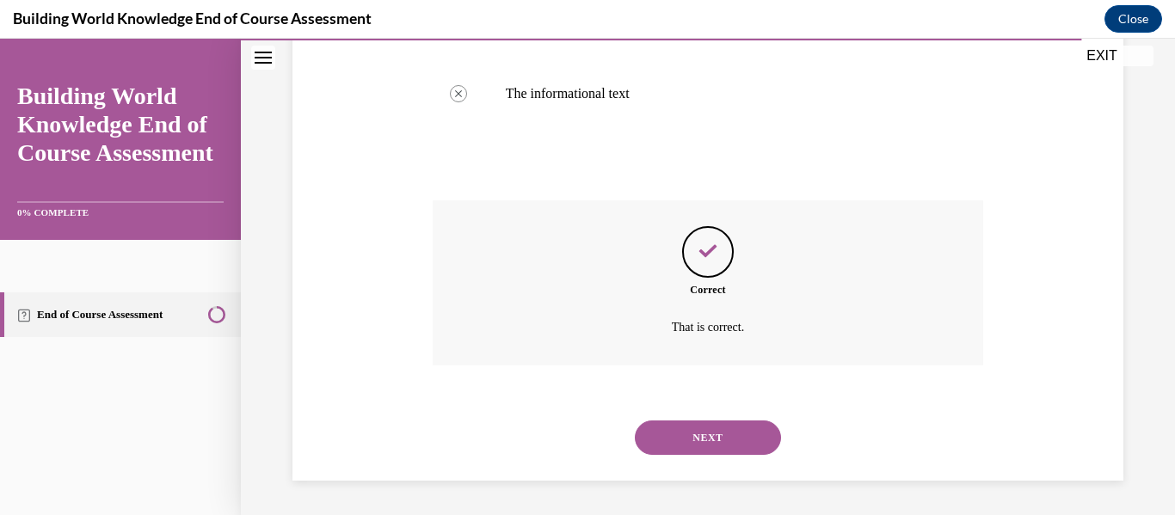
click at [715, 452] on button "NEXT" at bounding box center [708, 438] width 146 height 34
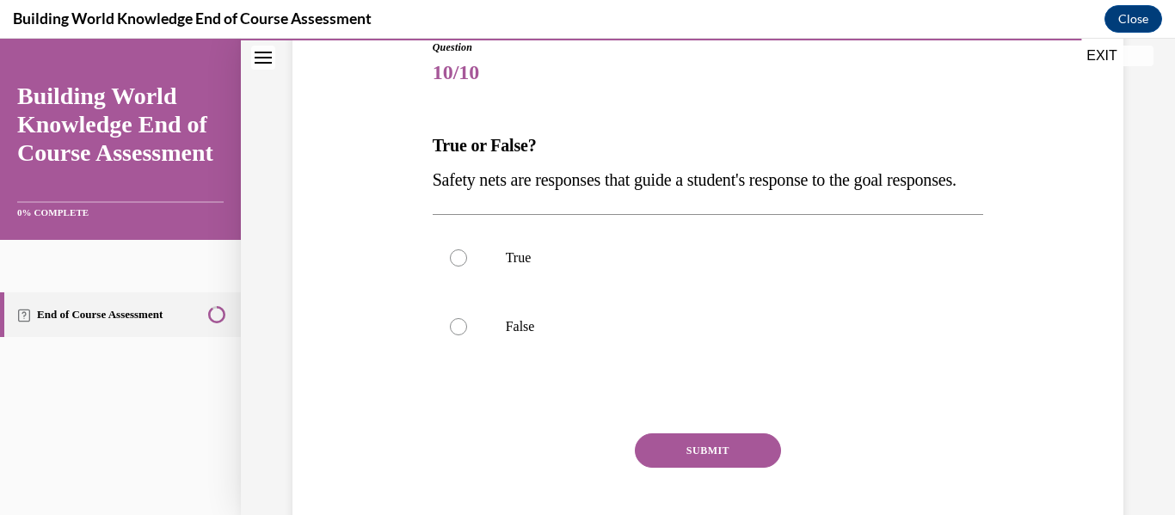
scroll to position [205, 0]
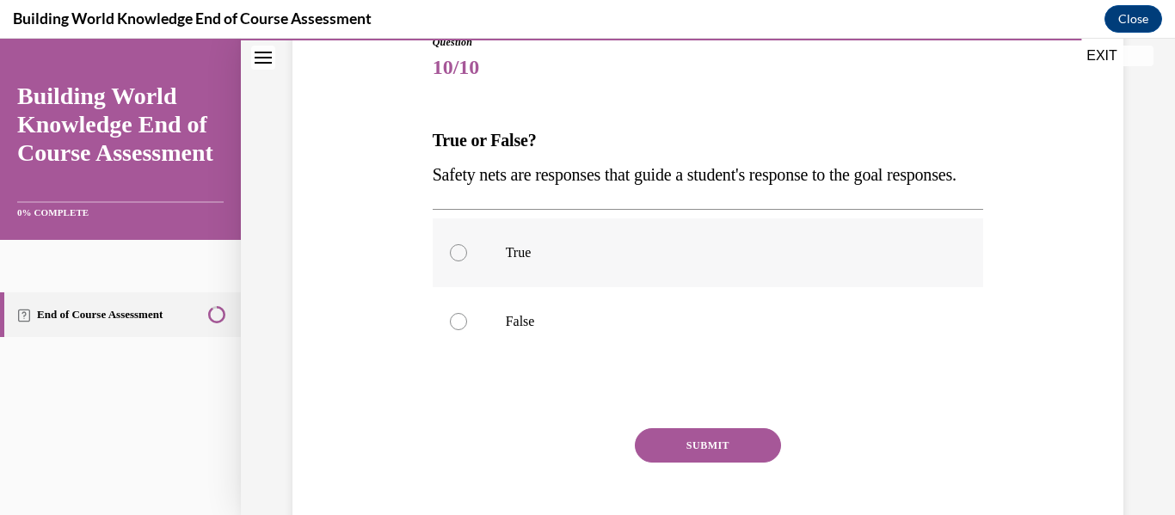
click at [452, 261] on div at bounding box center [458, 252] width 17 height 17
click at [452, 261] on input "True" at bounding box center [458, 252] width 17 height 17
radio input "true"
click at [723, 463] on button "SUBMIT" at bounding box center [708, 445] width 146 height 34
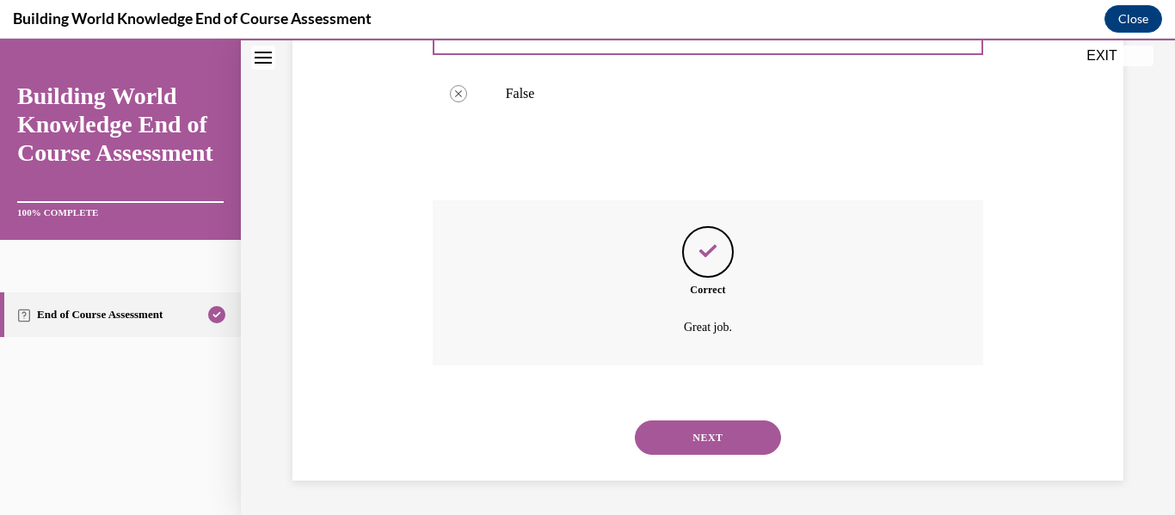
scroll to position [467, 0]
click at [680, 440] on button "NEXT" at bounding box center [708, 438] width 146 height 34
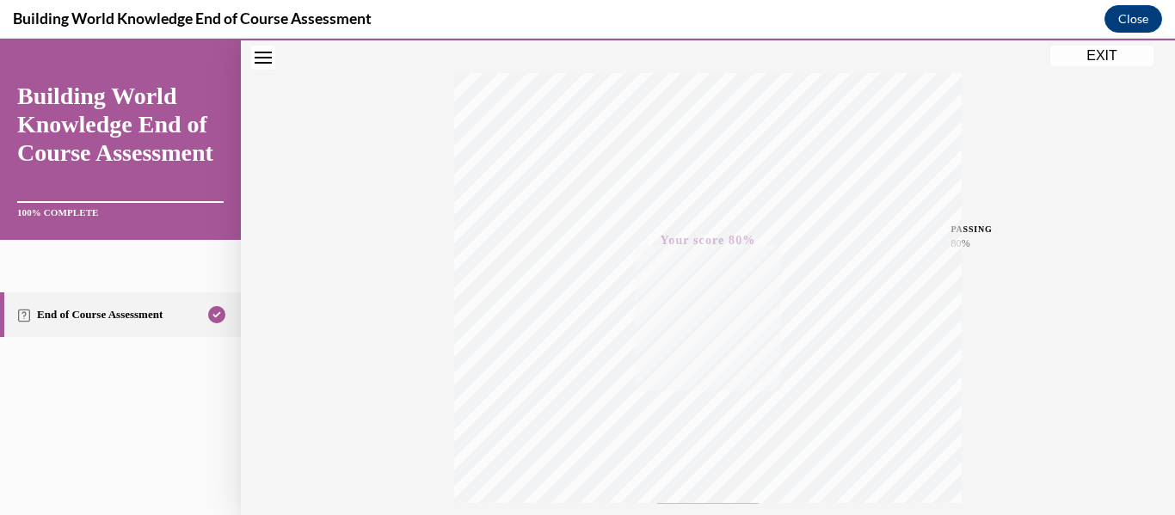
scroll to position [235, 0]
click at [1105, 58] on button "EXIT" at bounding box center [1101, 56] width 103 height 21
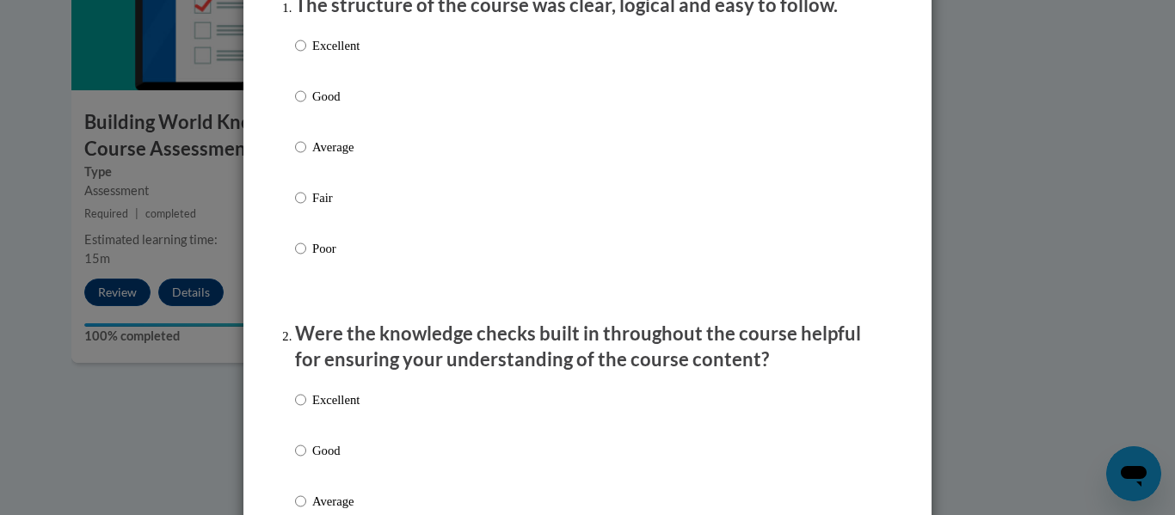
scroll to position [254, 0]
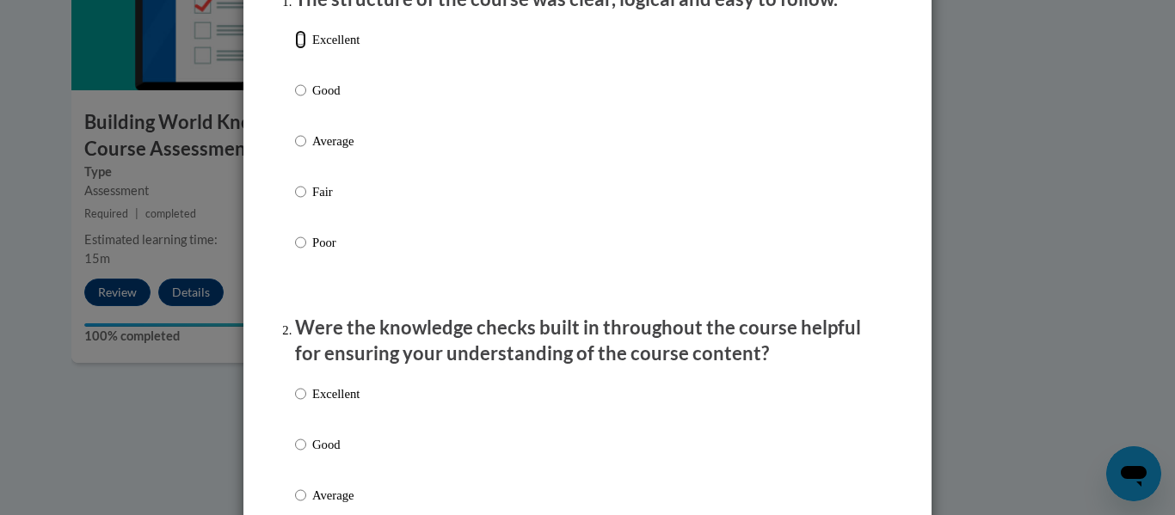
click at [295, 49] on input "Excellent" at bounding box center [300, 39] width 11 height 19
radio input "true"
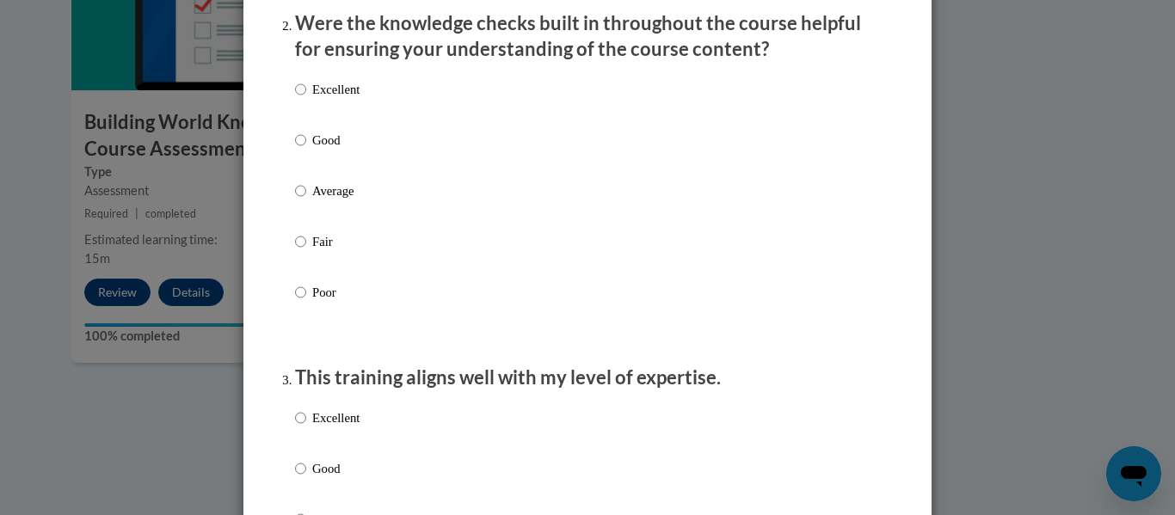
scroll to position [552, 0]
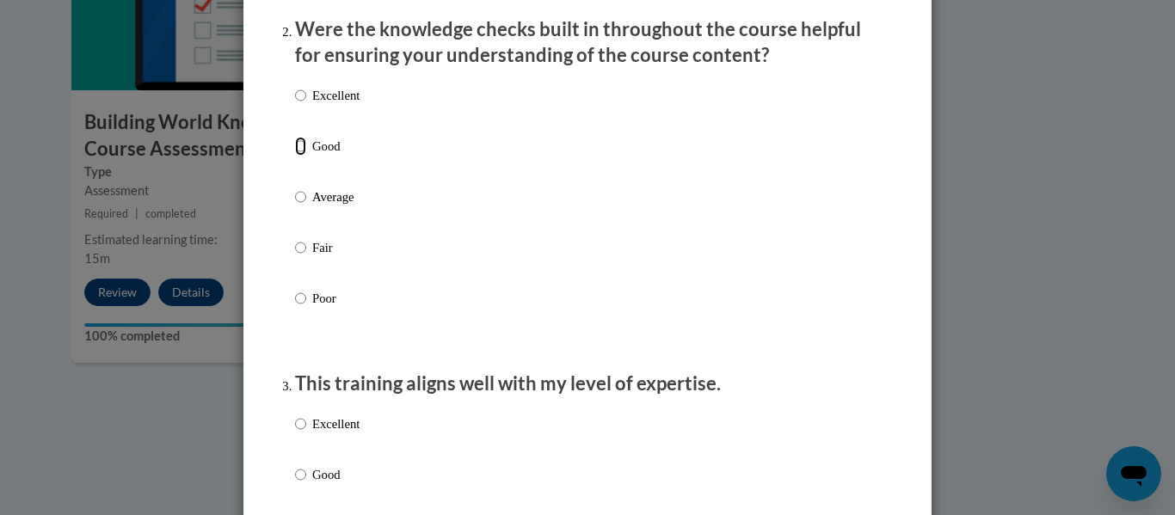
click at [295, 156] on input "Good" at bounding box center [300, 146] width 11 height 19
radio input "true"
click at [295, 105] on input "Excellent" at bounding box center [300, 95] width 11 height 19
radio input "true"
click at [295, 434] on input "Excellent" at bounding box center [300, 424] width 11 height 19
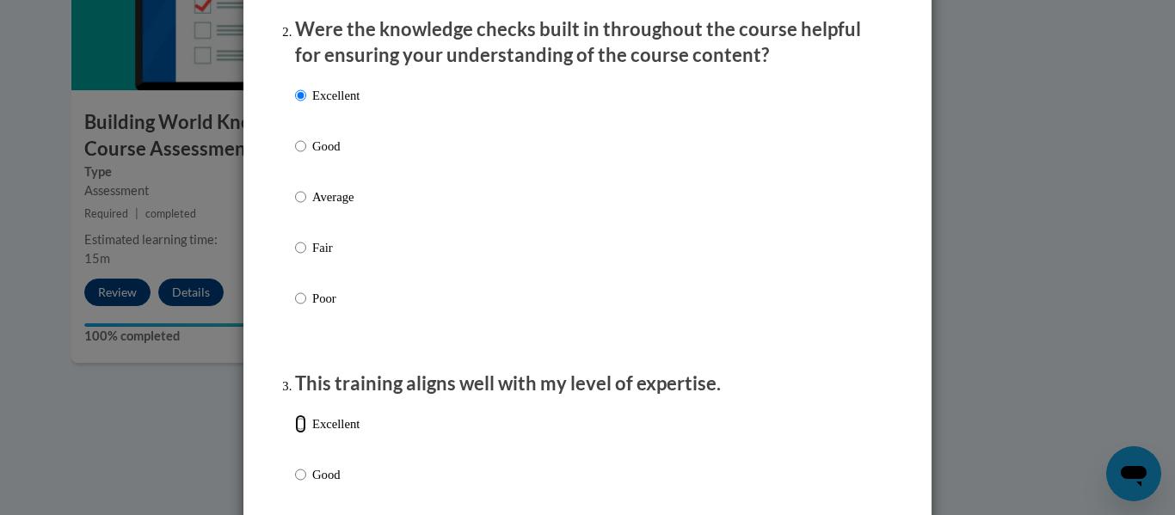
radio input "true"
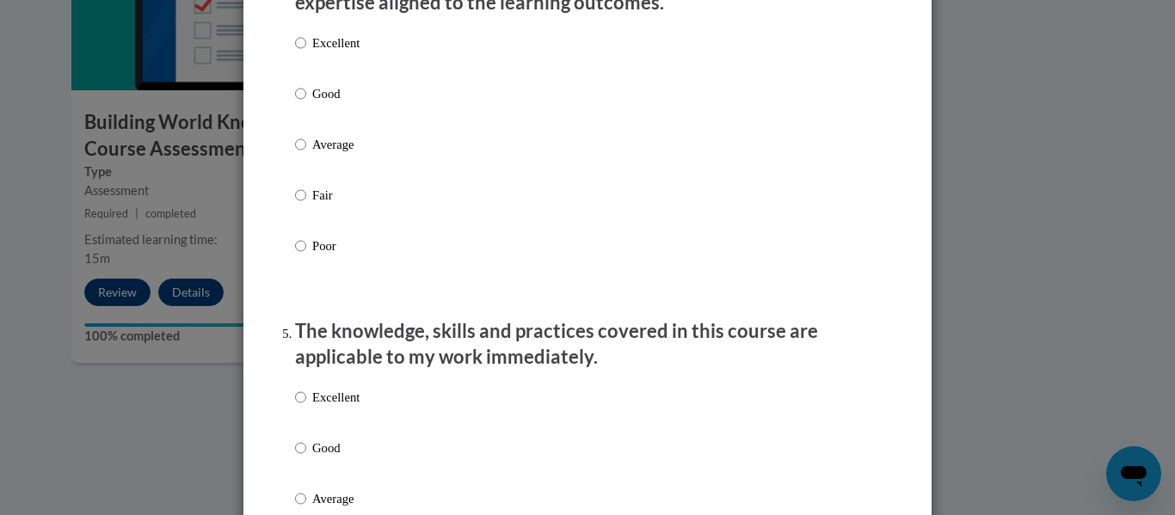
scroll to position [1276, 0]
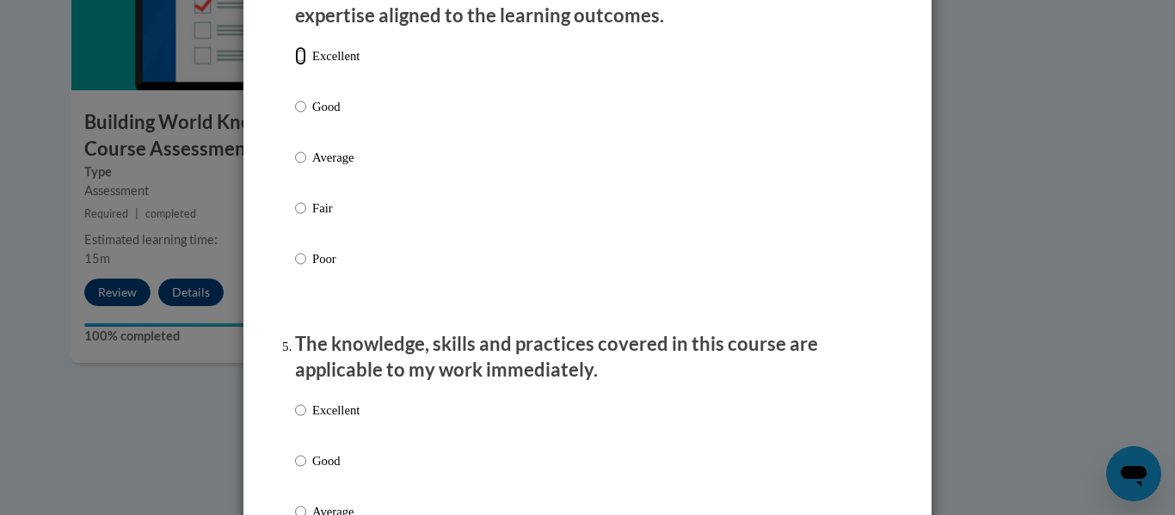
click at [295, 65] on input "Excellent" at bounding box center [300, 55] width 11 height 19
radio input "true"
click at [295, 420] on input "Excellent" at bounding box center [300, 410] width 11 height 19
radio input "true"
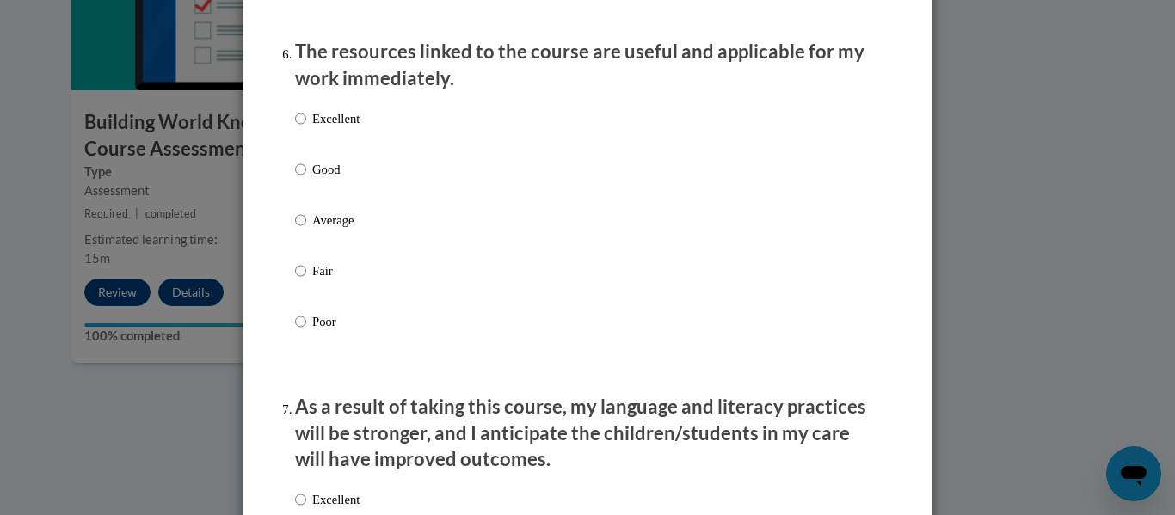
scroll to position [1916, 0]
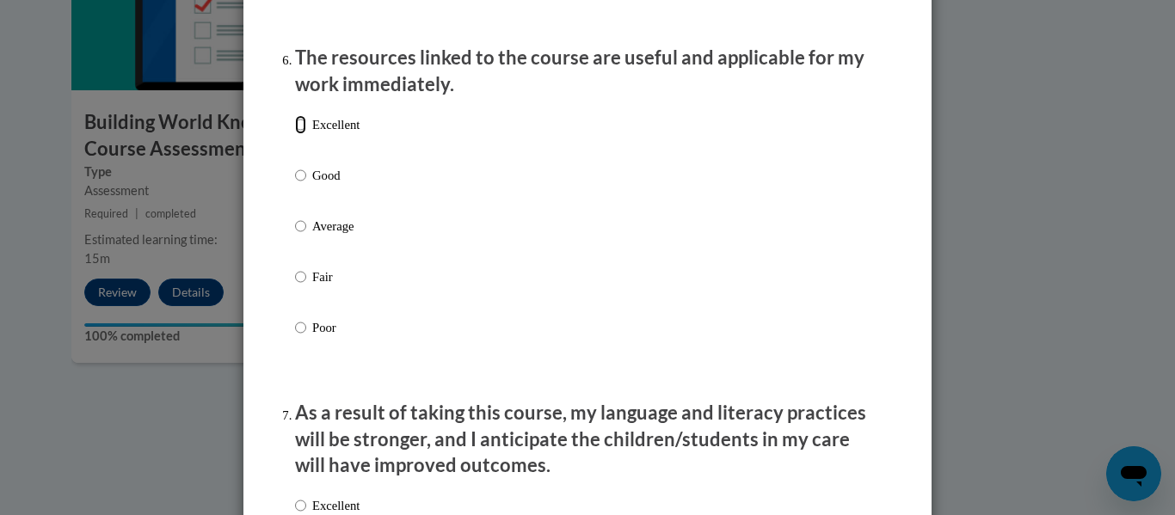
click at [295, 134] on input "Excellent" at bounding box center [300, 124] width 11 height 19
radio input "true"
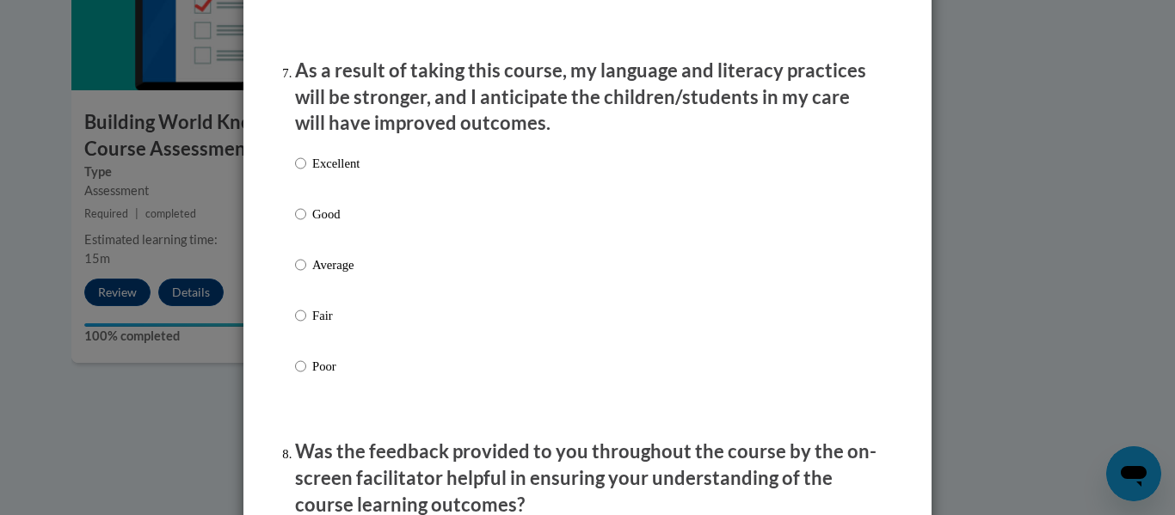
scroll to position [2253, 0]
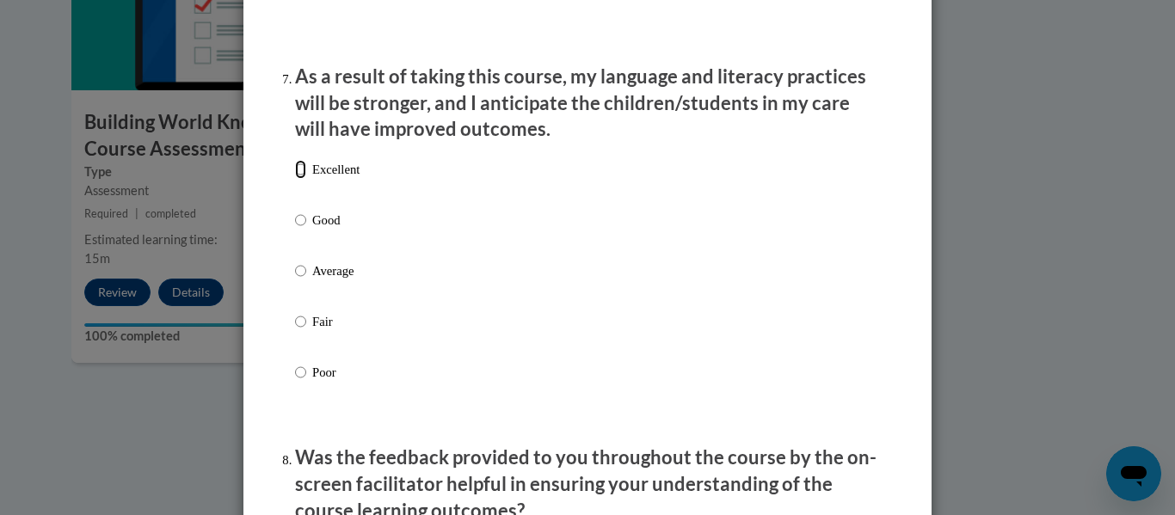
click at [295, 179] on input "Excellent" at bounding box center [300, 169] width 11 height 19
radio input "true"
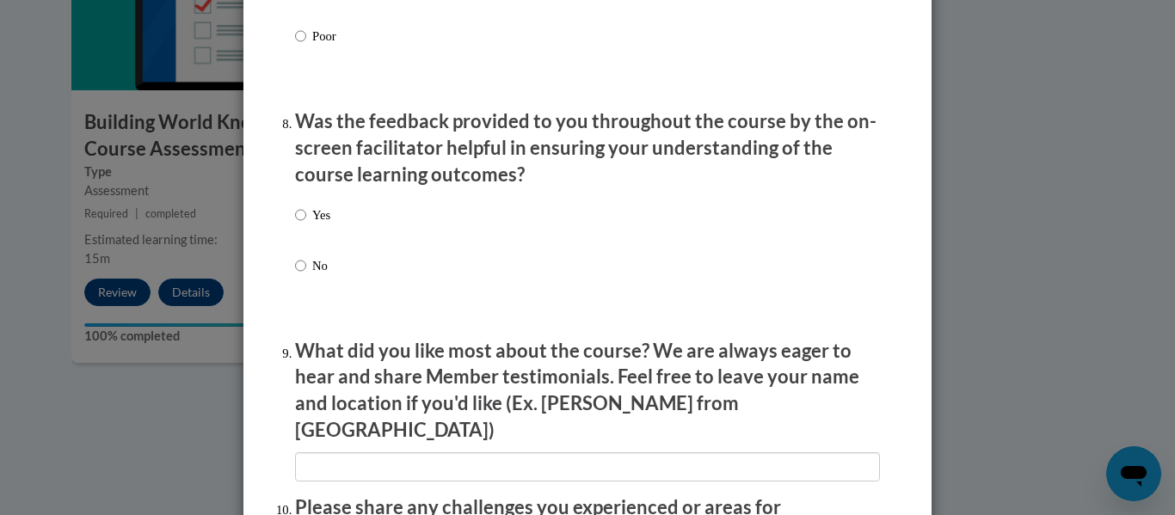
scroll to position [2621, 0]
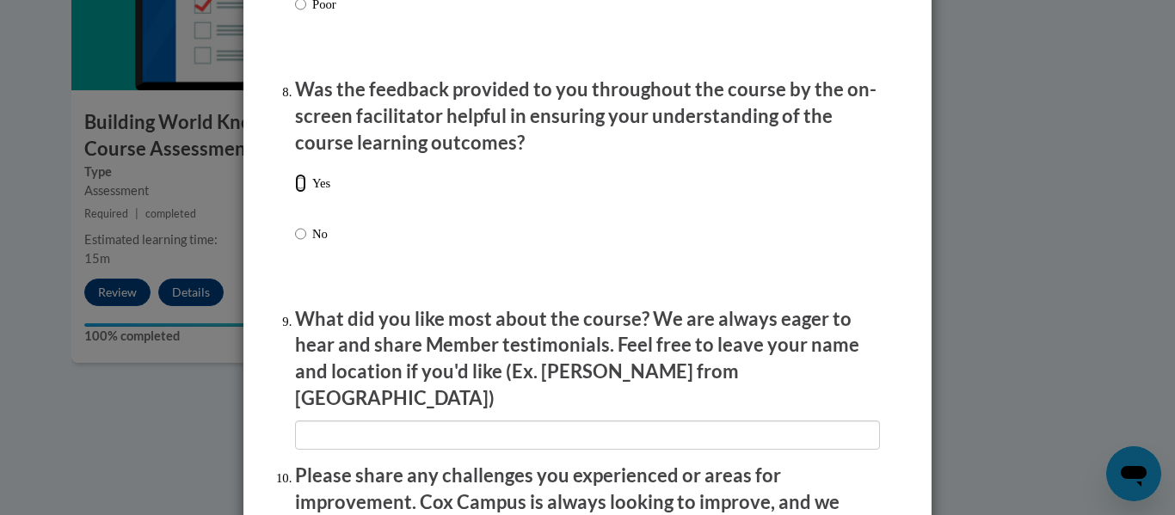
click at [295, 193] on input "Yes" at bounding box center [300, 183] width 11 height 19
radio input "true"
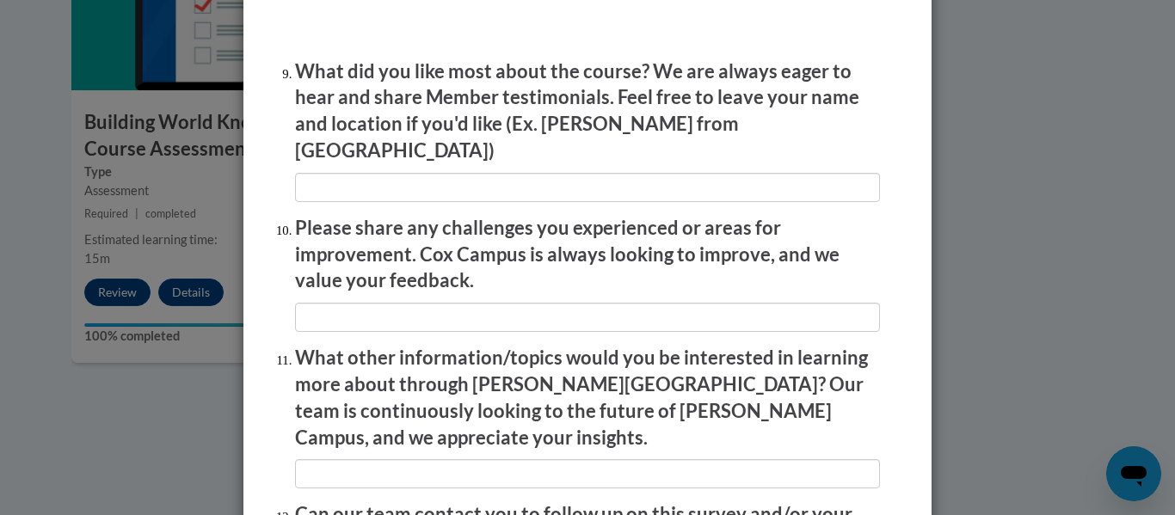
scroll to position [2881, 0]
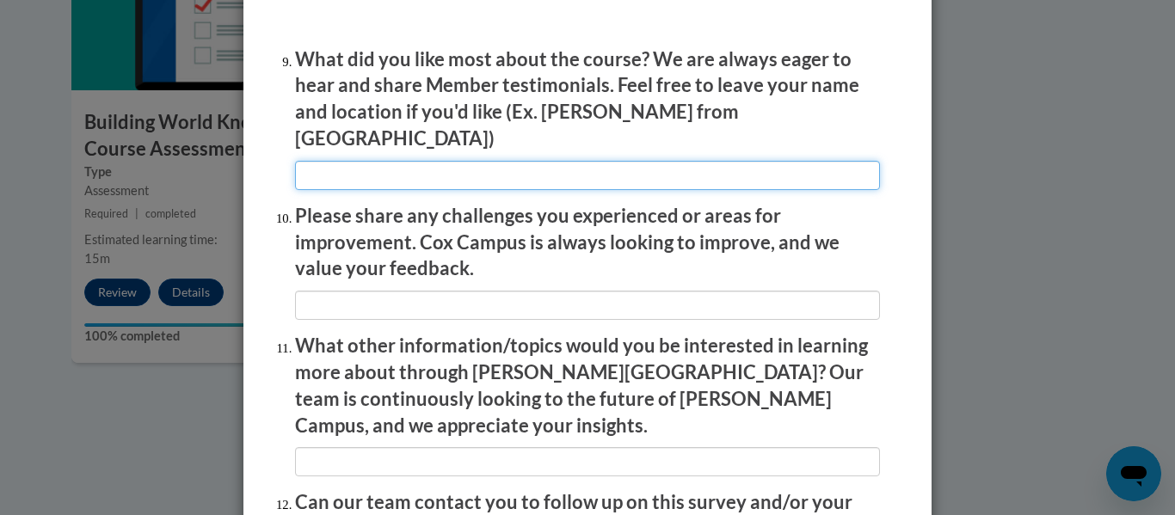
click at [315, 163] on input "textbox" at bounding box center [587, 175] width 585 height 29
type input "K"
type input "Ms. K from Marietta"
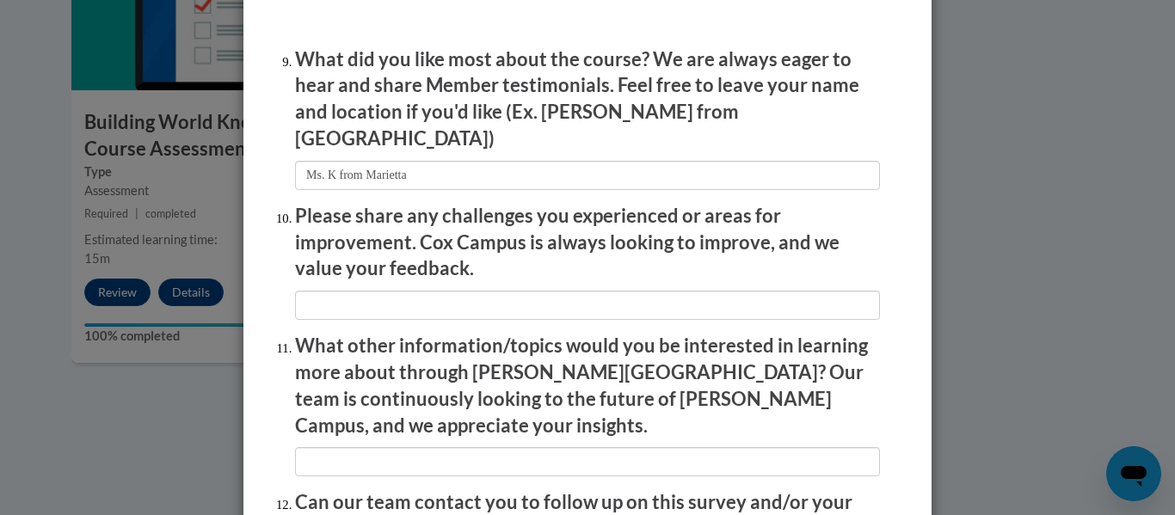
scroll to position [3059, 0]
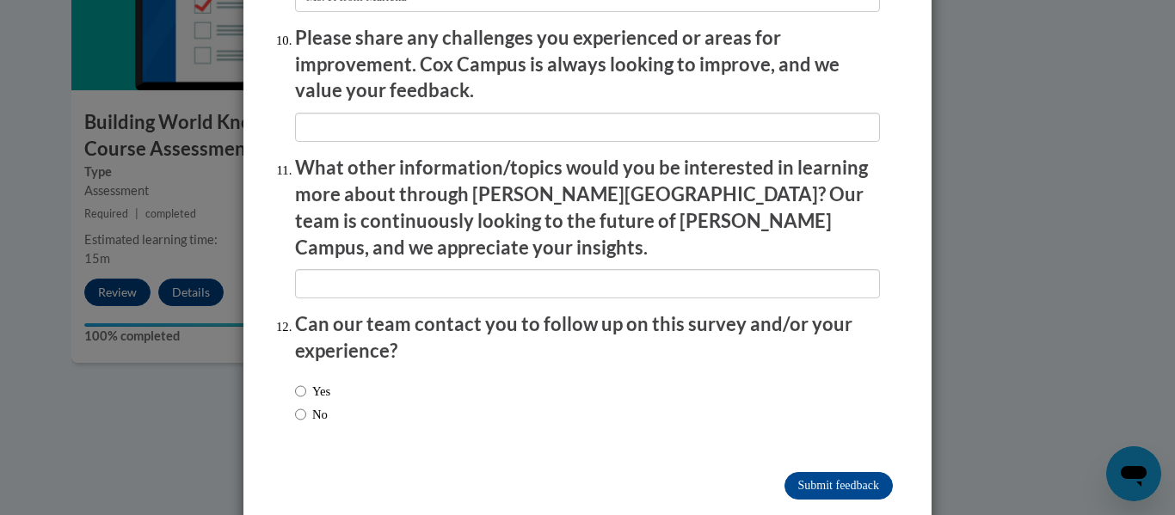
click at [295, 405] on input "No" at bounding box center [300, 414] width 11 height 19
radio input "true"
click at [821, 472] on input "Submit feedback" at bounding box center [838, 486] width 108 height 28
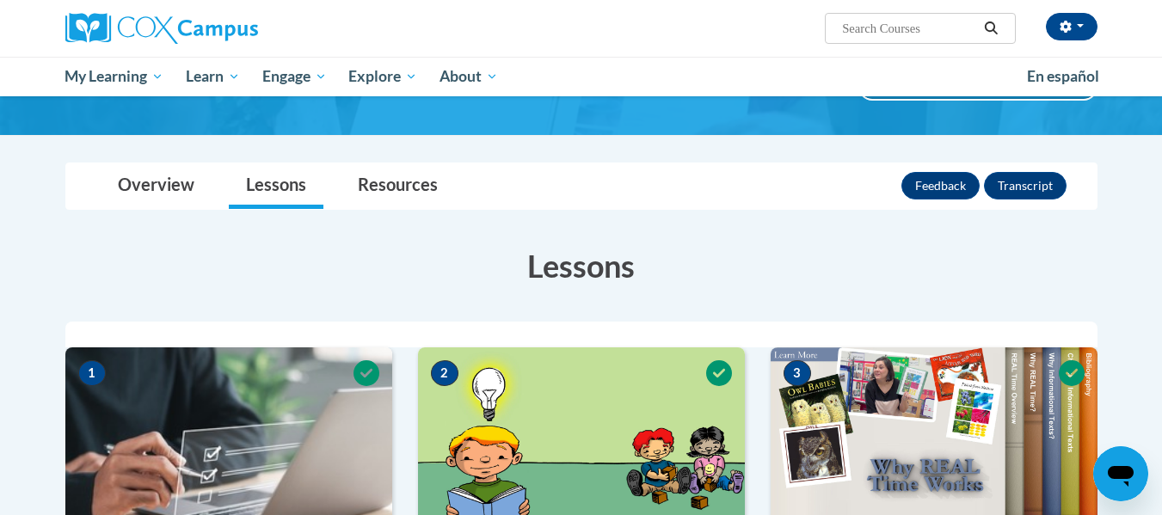
scroll to position [114, 0]
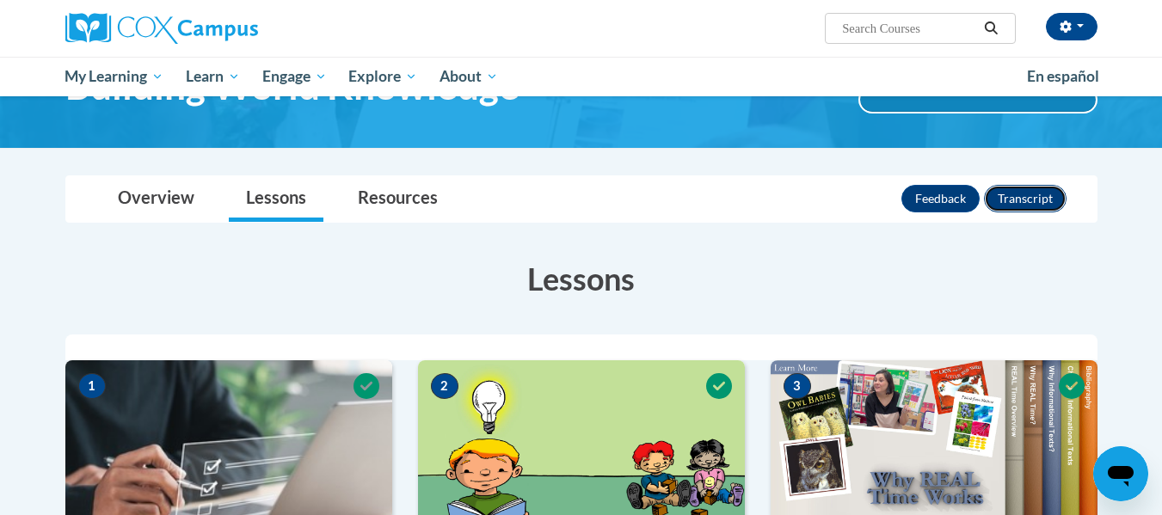
click at [1031, 196] on button "Transcript" at bounding box center [1025, 199] width 83 height 28
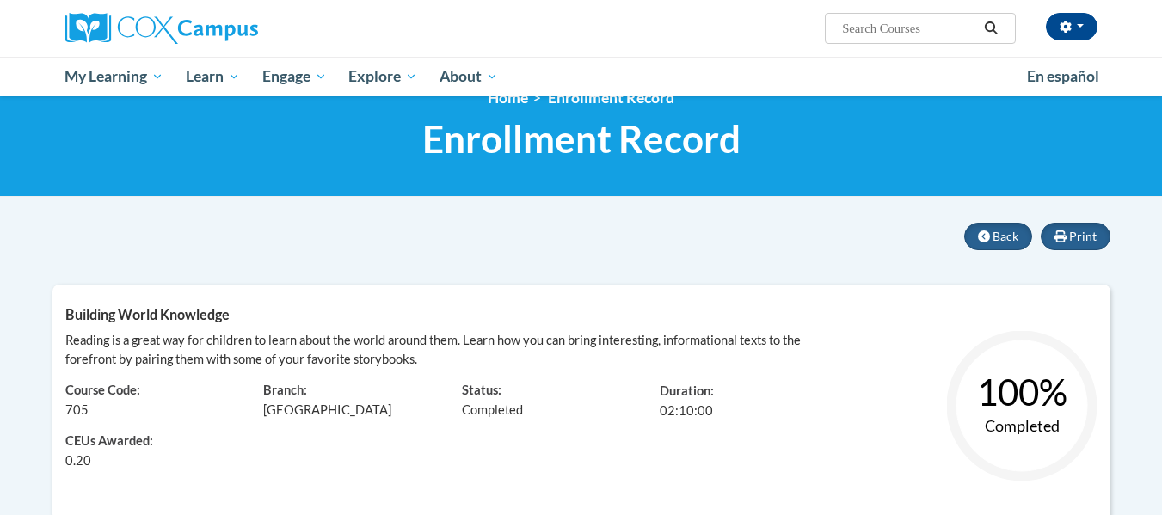
scroll to position [30, 0]
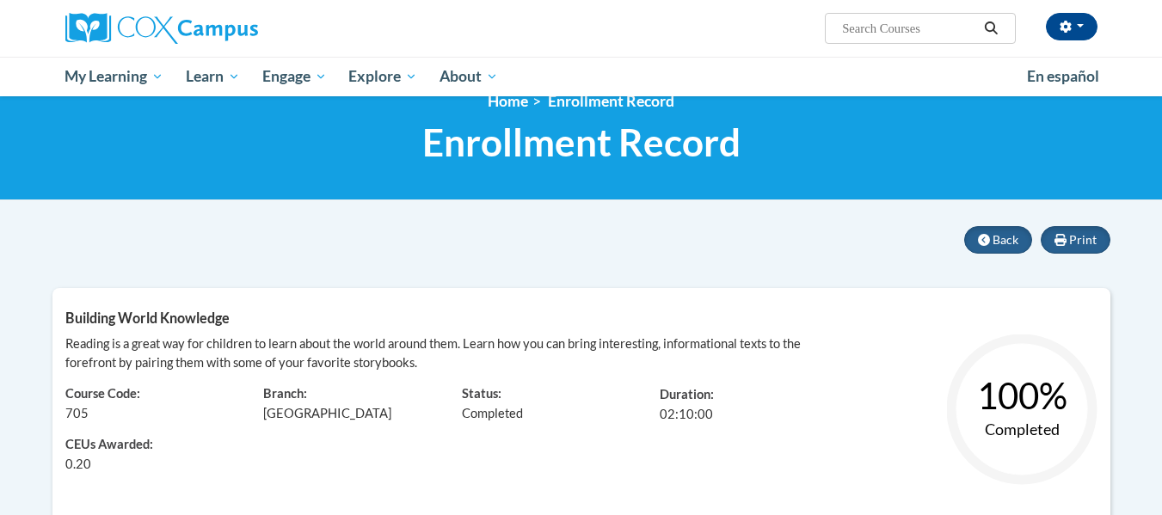
drag, startPoint x: 1167, startPoint y: 102, endPoint x: 1092, endPoint y: 111, distance: 75.3
click at [1092, 111] on html "kunbi majekodunmi (America/New_York UTC-04:00) My Profile Inbox My Transcripts …" at bounding box center [581, 227] width 1162 height 515
